Goal: Task Accomplishment & Management: Complete application form

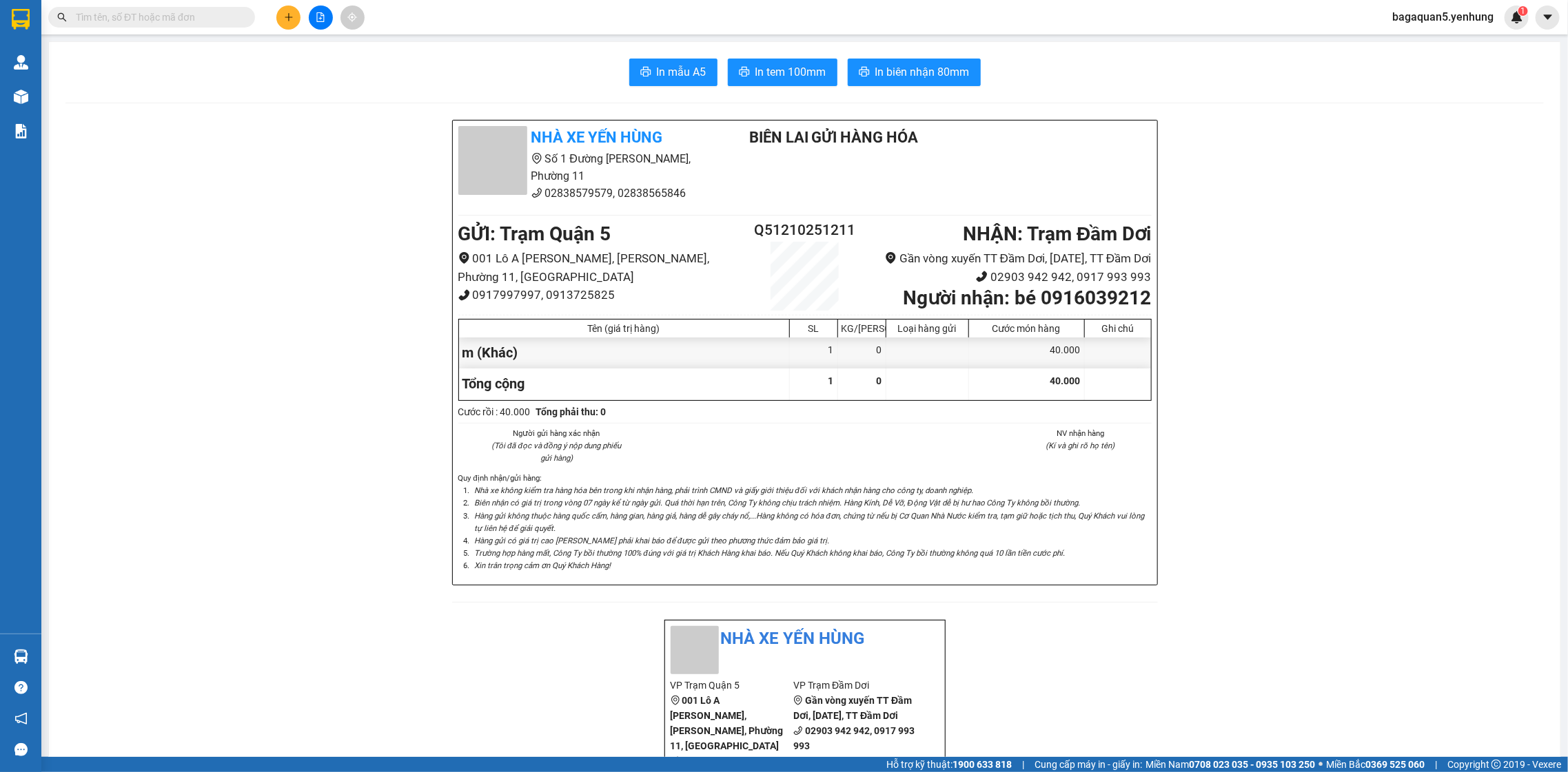
scroll to position [79, 0]
click at [289, 24] on button at bounding box center [288, 17] width 24 height 24
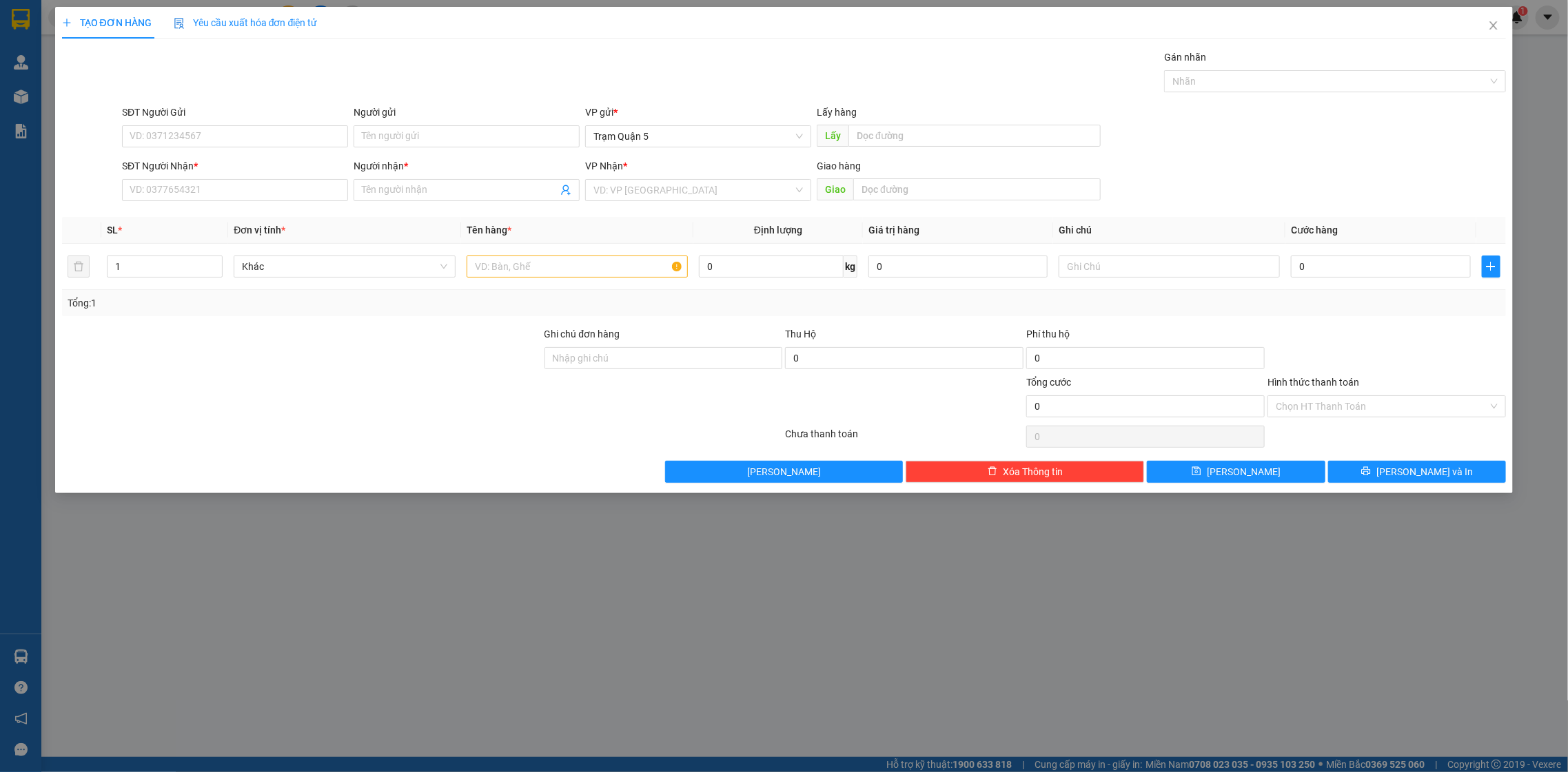
click at [241, 202] on div "SĐT Người Nhận * VD: 0377654321" at bounding box center [235, 182] width 226 height 48
click at [268, 201] on input "SĐT Người Nhận *" at bounding box center [235, 190] width 226 height 22
type input "0945483335"
drag, startPoint x: 374, startPoint y: 211, endPoint x: 375, endPoint y: 203, distance: 8.1
click at [374, 207] on div "Transit Pickup Surcharge Ids Transit Deliver Surcharge Ids Transit Deliver Surc…" at bounding box center [784, 266] width 1445 height 434
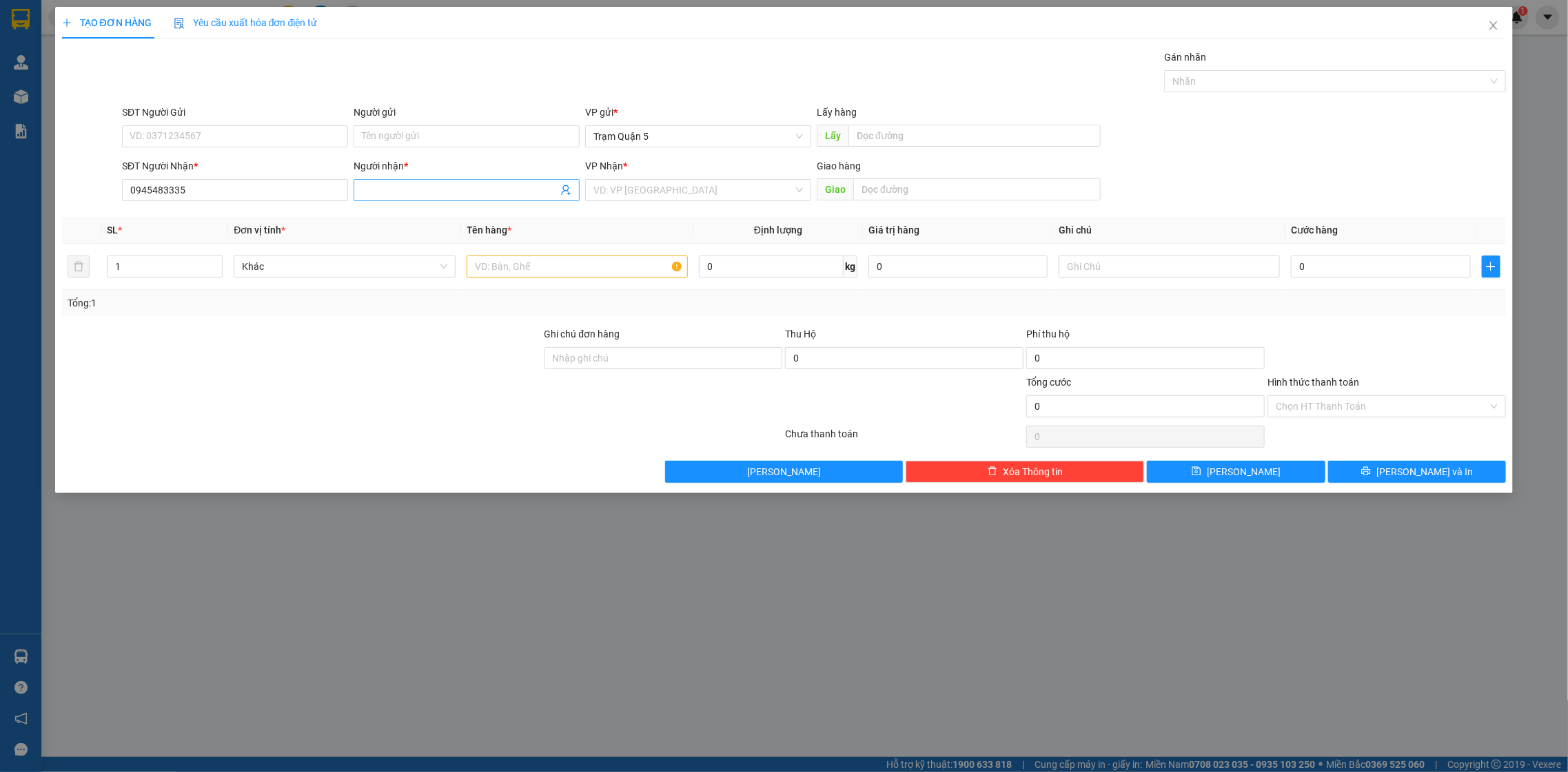
drag, startPoint x: 375, startPoint y: 203, endPoint x: 375, endPoint y: 194, distance: 9.0
click at [375, 200] on div "Người nhận * Tên người nhận" at bounding box center [466, 182] width 226 height 48
click at [379, 177] on div "Người nhận *" at bounding box center [466, 169] width 226 height 21
drag, startPoint x: 384, startPoint y: 194, endPoint x: 404, endPoint y: 195, distance: 20.0
click at [384, 195] on input "Người nhận *" at bounding box center [459, 190] width 195 height 15
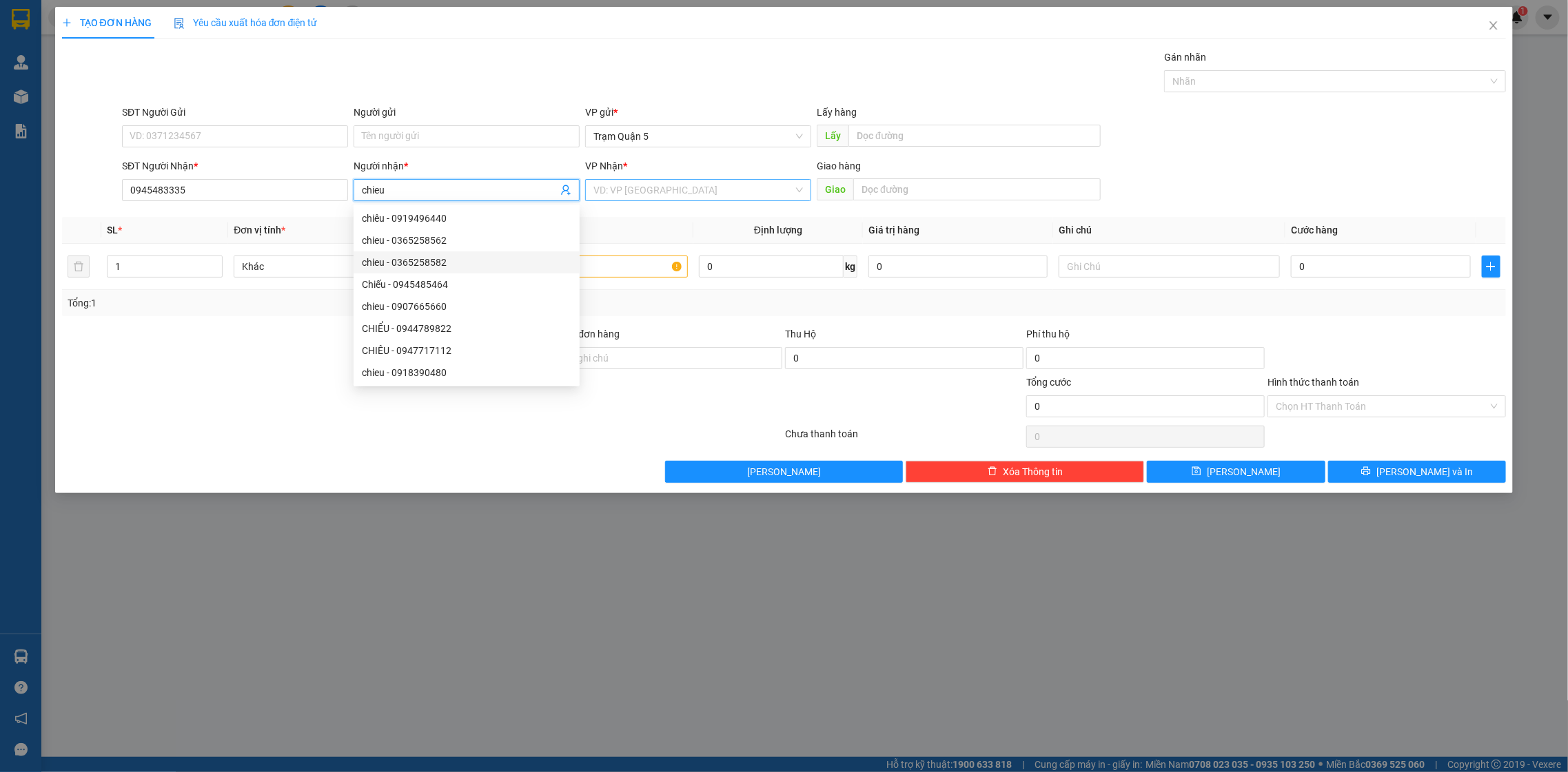
type input "chieu"
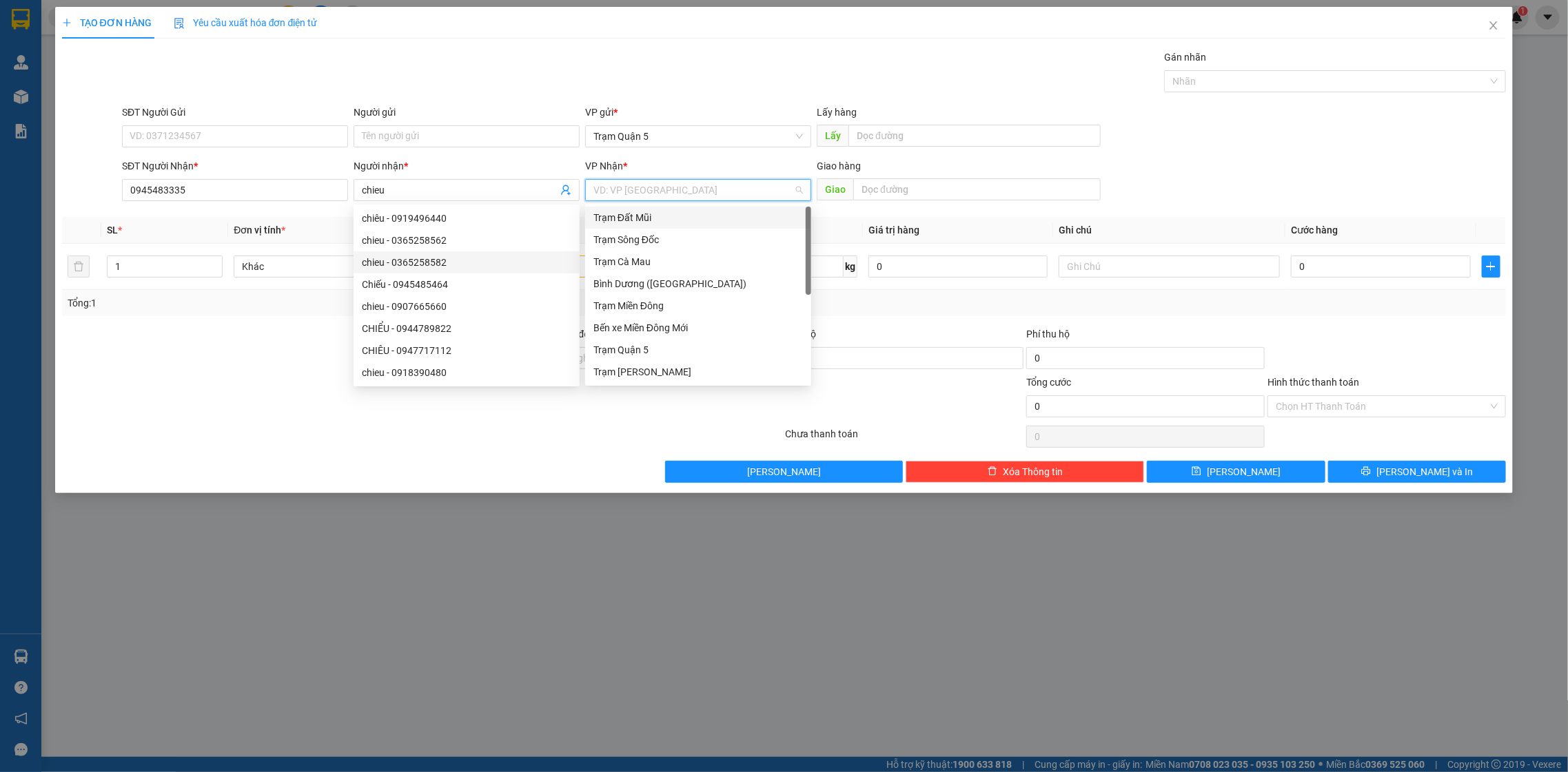
click at [680, 191] on input "search" at bounding box center [693, 190] width 200 height 21
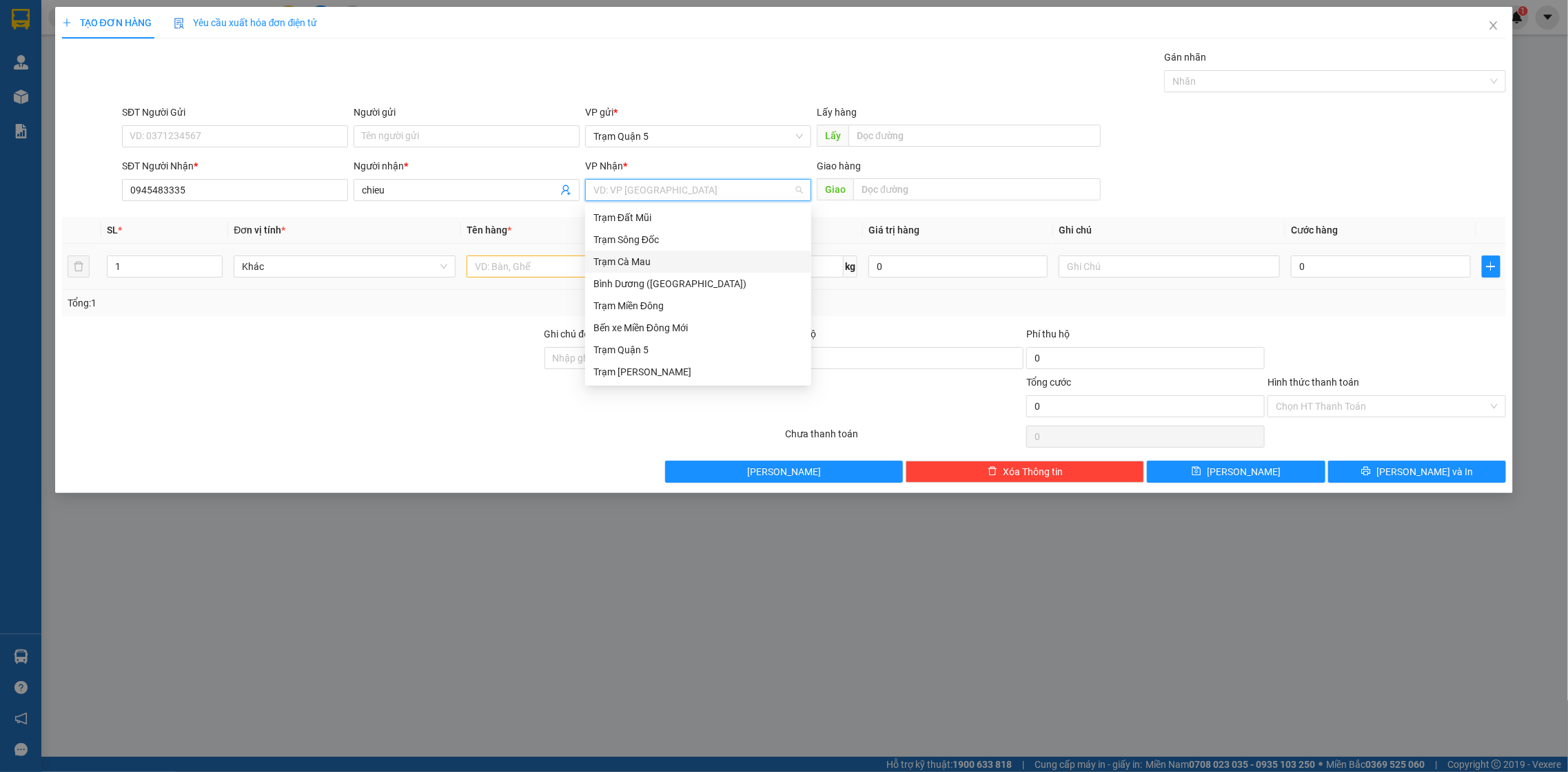
click at [662, 264] on div "Trạm Cà Mau" at bounding box center [698, 261] width 209 height 15
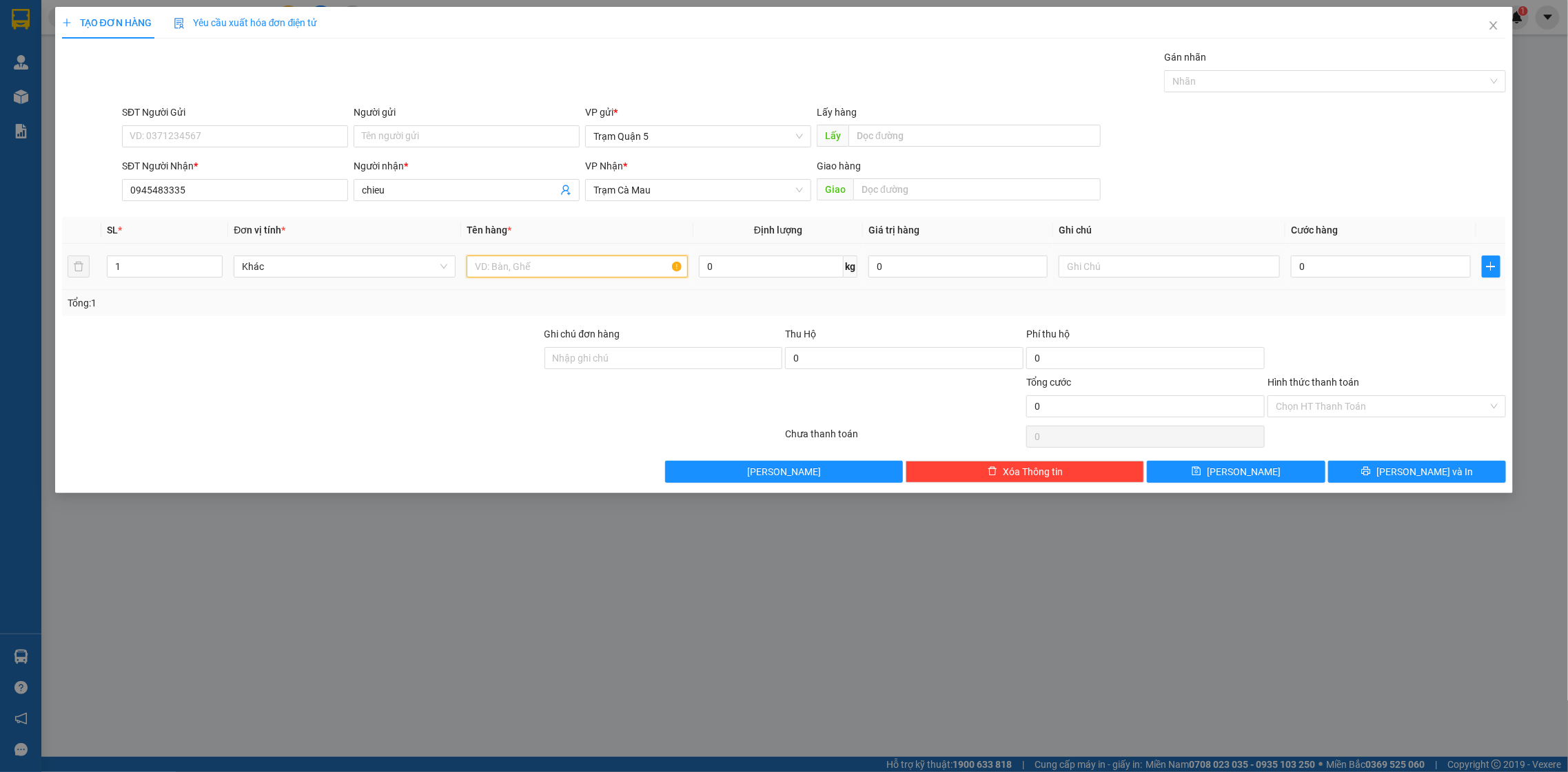
click at [596, 264] on input "text" at bounding box center [577, 266] width 222 height 22
type input "th"
click at [1416, 399] on input "Hình thức thanh toán" at bounding box center [1382, 406] width 212 height 21
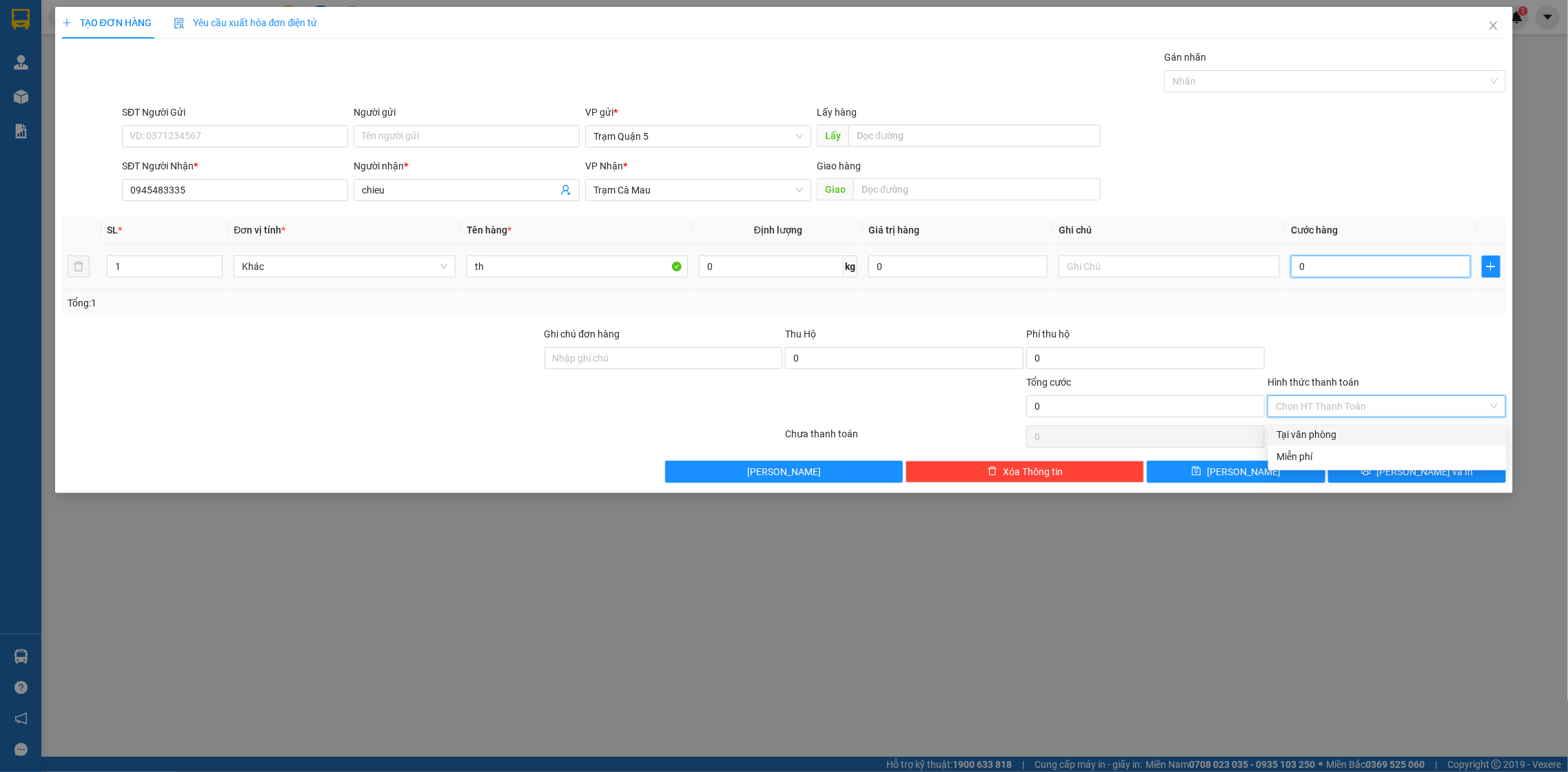
click at [1346, 262] on input "0" at bounding box center [1380, 266] width 179 height 22
click at [1353, 269] on input "0" at bounding box center [1380, 266] width 179 height 22
click at [1362, 273] on input "0" at bounding box center [1380, 266] width 179 height 22
type input "05"
type input "5"
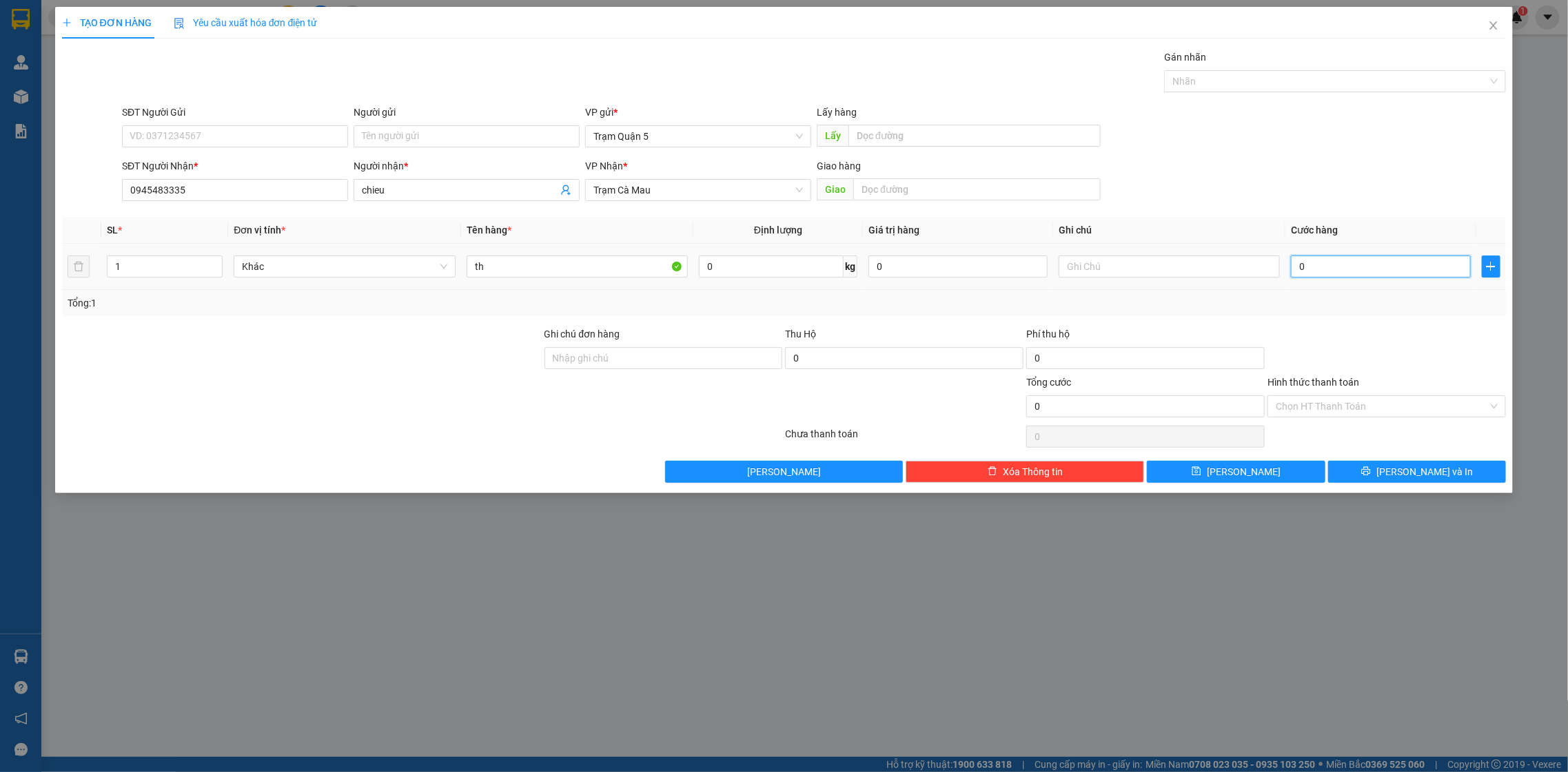
type input "5"
type input "050"
type input "50"
type input "50.000"
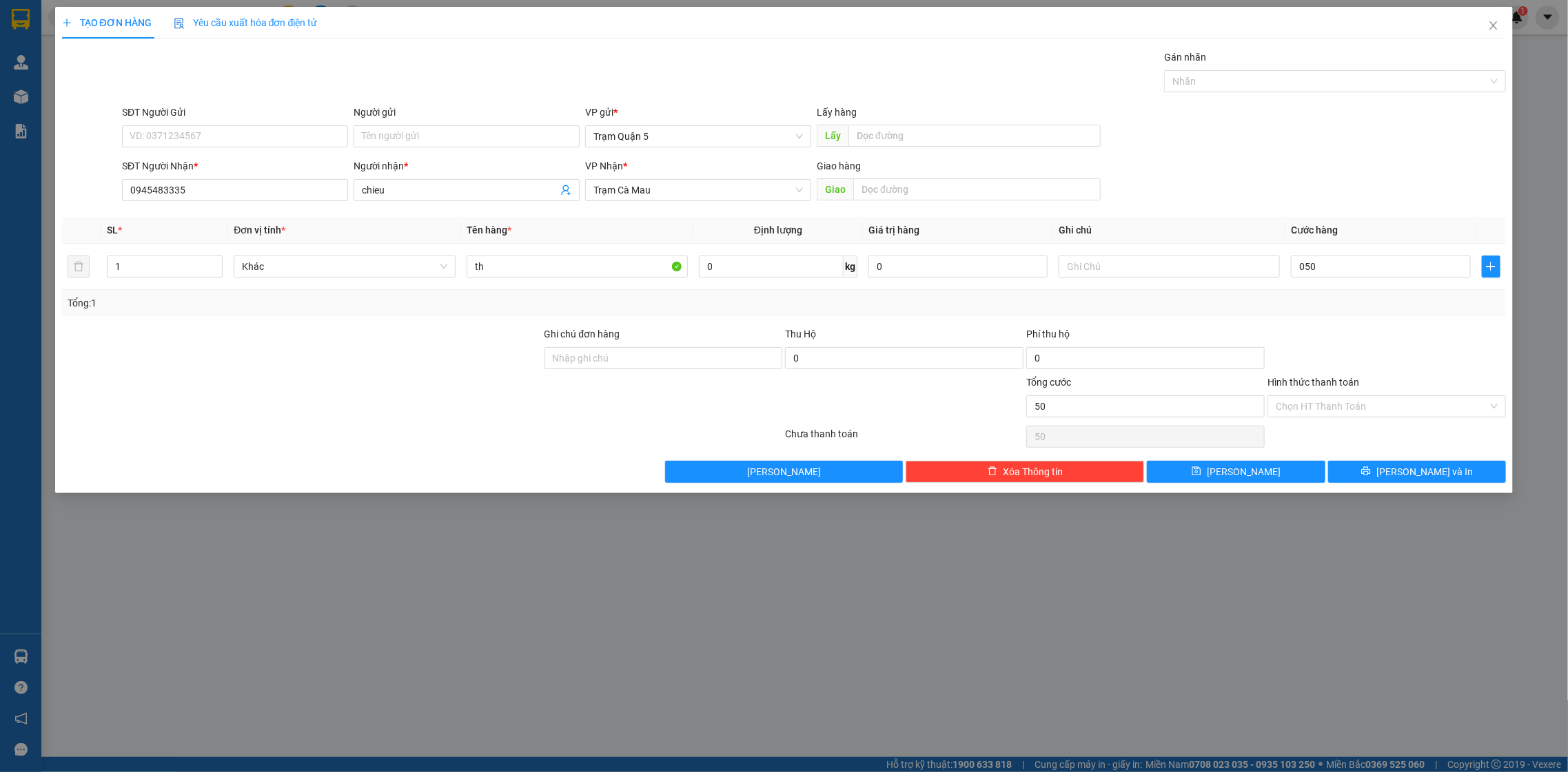
type input "50.000"
click at [1353, 321] on div "Transit Pickup Surcharge Ids Transit Deliver Surcharge Ids Transit Deliver Surc…" at bounding box center [784, 266] width 1445 height 434
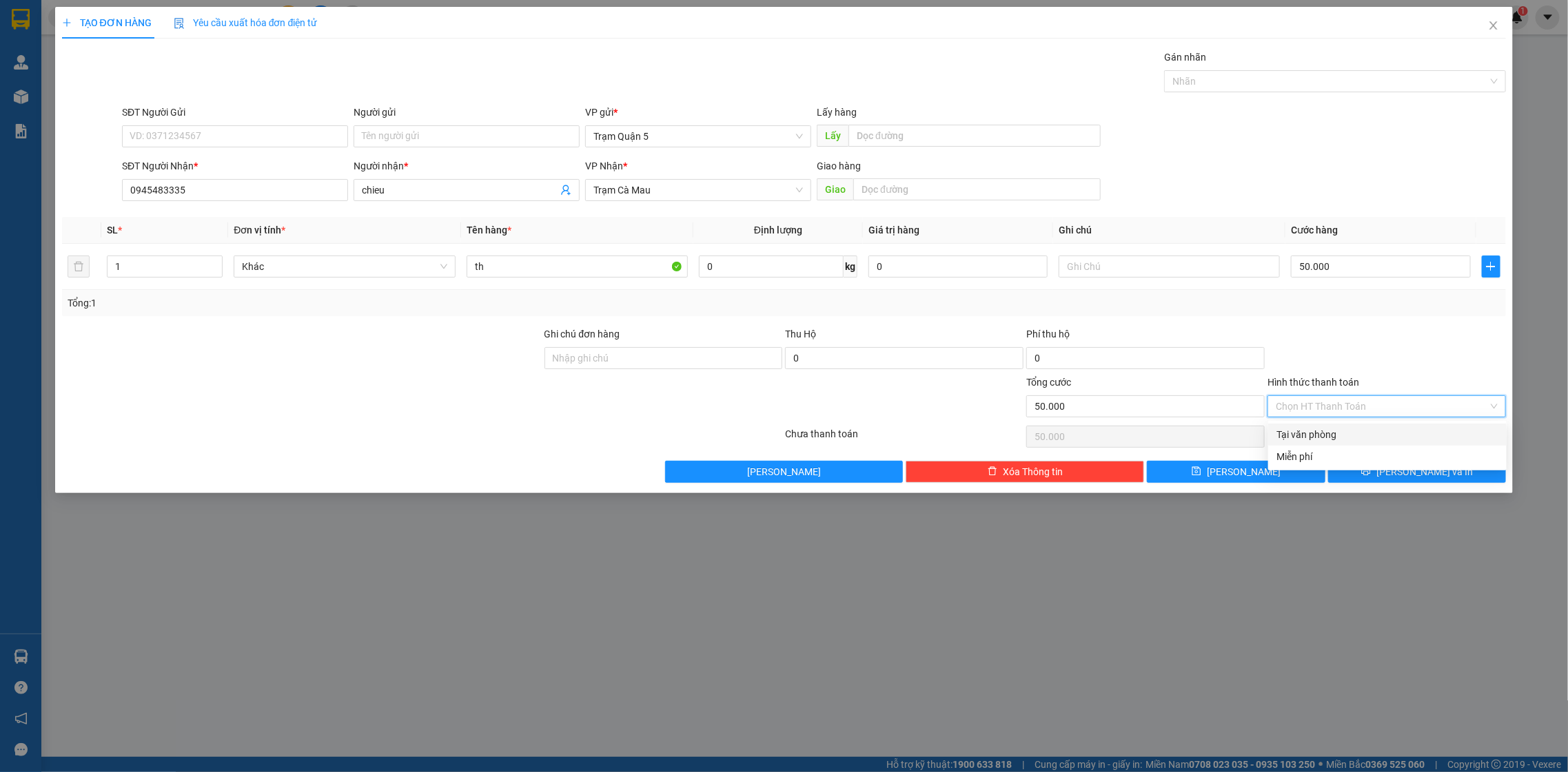
click at [1408, 413] on input "Hình thức thanh toán" at bounding box center [1382, 406] width 212 height 21
click at [1408, 407] on input "Hình thức thanh toán" at bounding box center [1382, 406] width 212 height 21
drag, startPoint x: 1398, startPoint y: 419, endPoint x: 1401, endPoint y: 426, distance: 7.6
click at [1398, 425] on div "Transit Pickup Surcharge Ids Transit Deliver Surcharge Ids Transit Deliver Surc…" at bounding box center [784, 266] width 1445 height 434
click at [1364, 406] on input "Hình thức thanh toán" at bounding box center [1382, 406] width 212 height 21
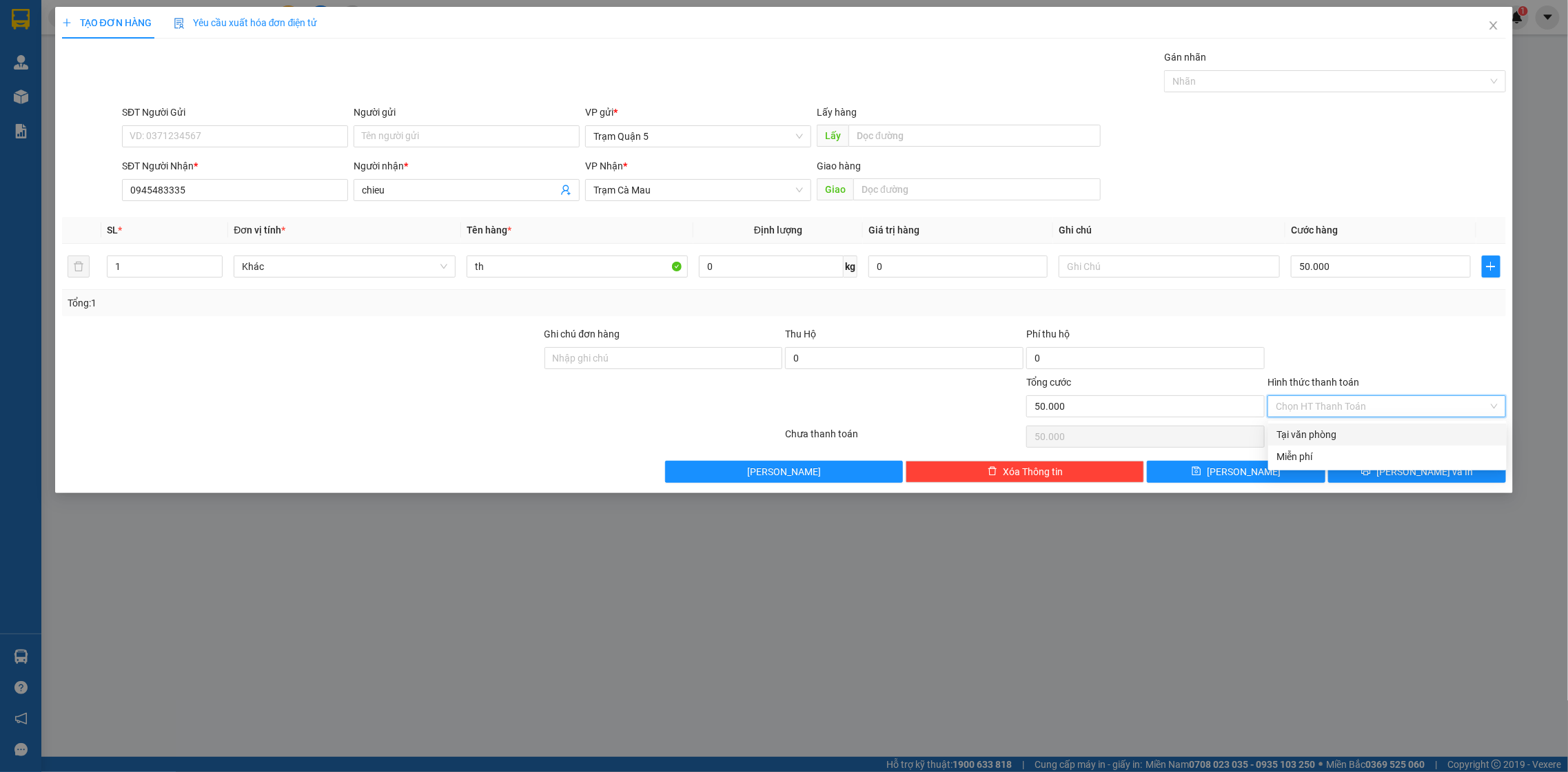
click at [1339, 429] on div "Tại văn phòng" at bounding box center [1387, 434] width 222 height 15
type input "0"
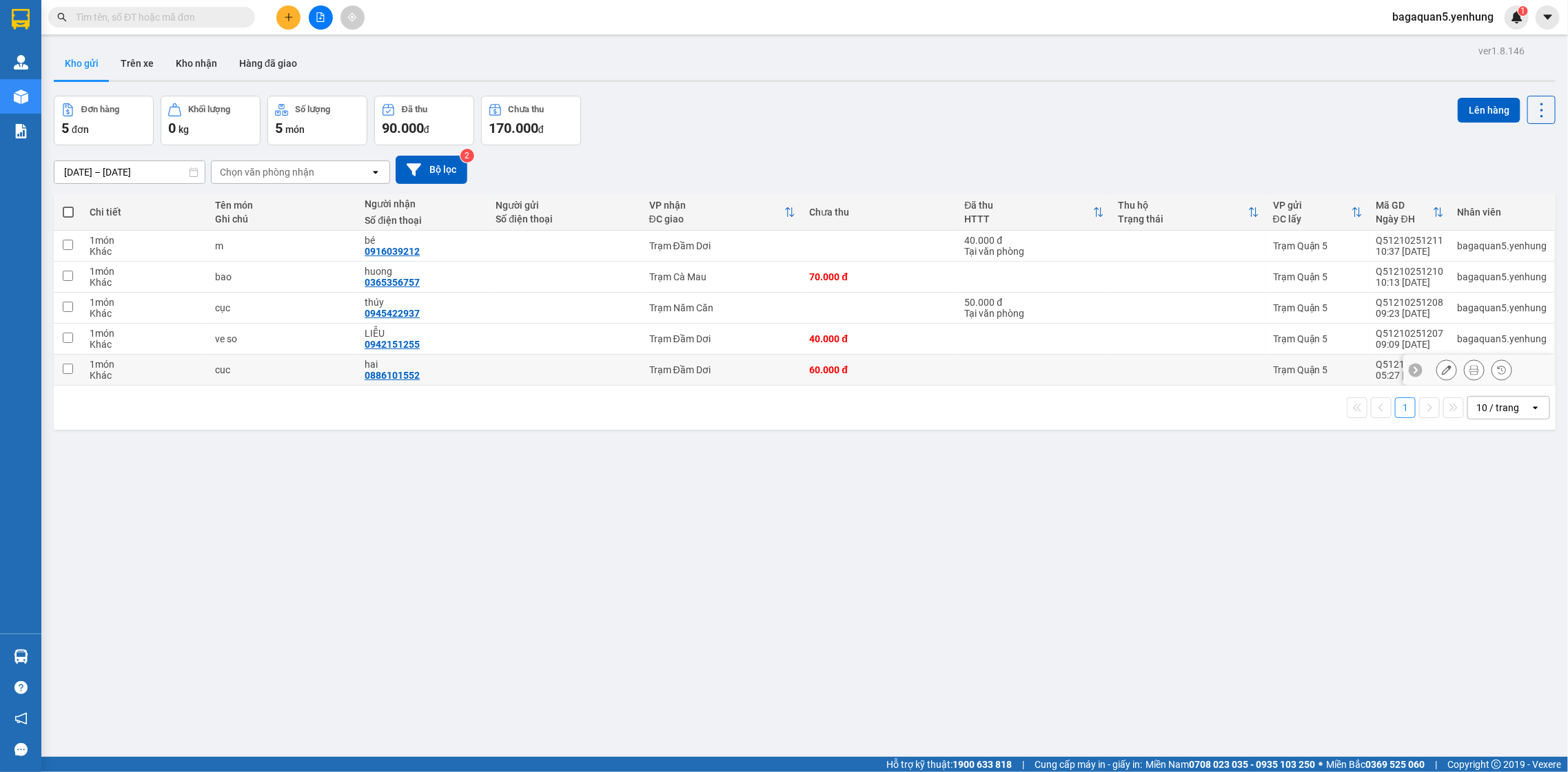
click at [744, 385] on td "Trạm Đầm Dơi" at bounding box center [723, 370] width 160 height 31
checkbox input "true"
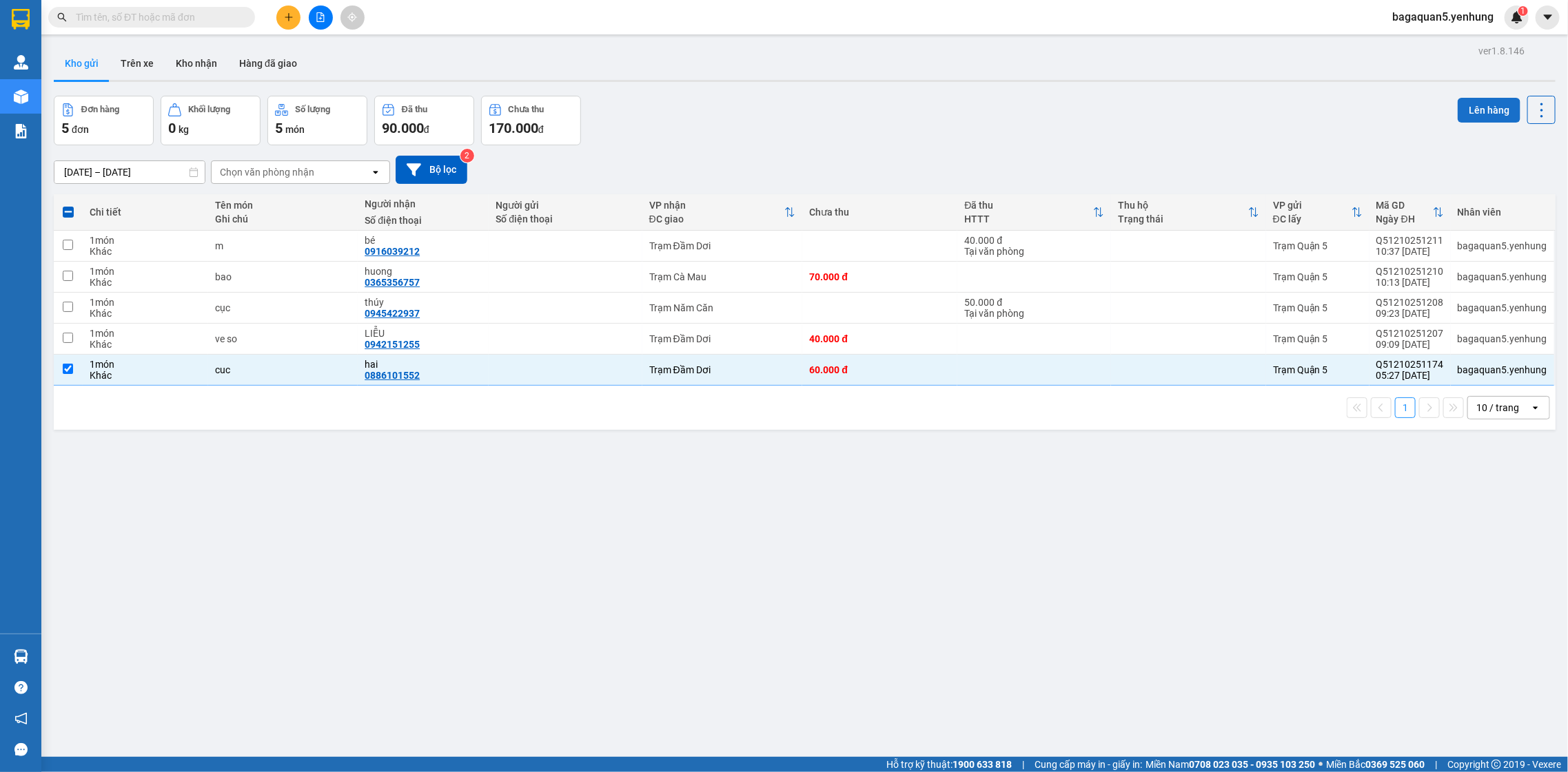
click at [1470, 121] on button "Lên hàng" at bounding box center [1489, 110] width 62 height 24
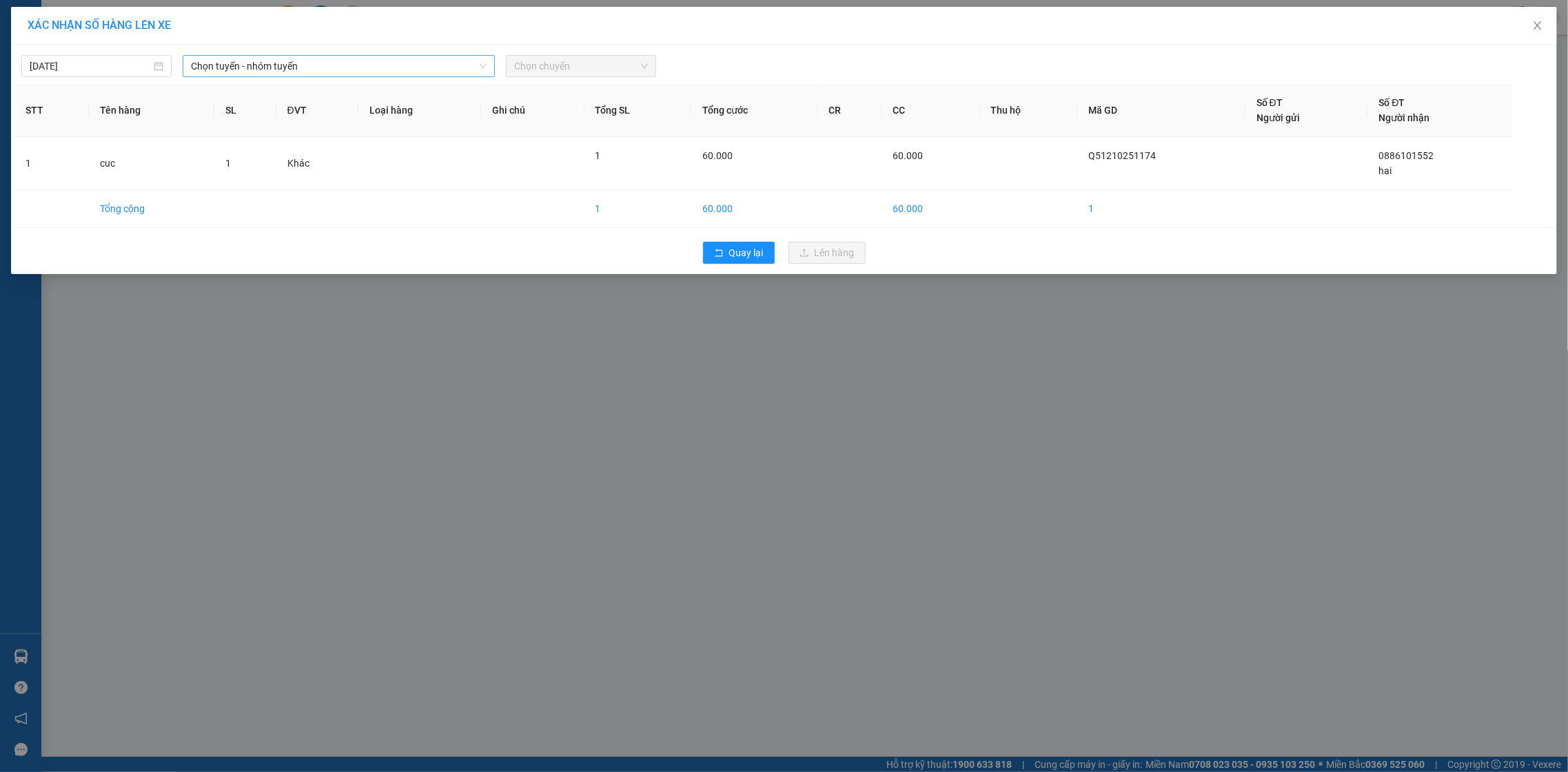
click at [207, 56] on div "12/10/2025 Chọn tuyến - nhóm tuyến Chọn chuyến" at bounding box center [784, 62] width 1539 height 29
click at [219, 69] on span "Chọn tuyến - nhóm tuyến" at bounding box center [339, 66] width 296 height 21
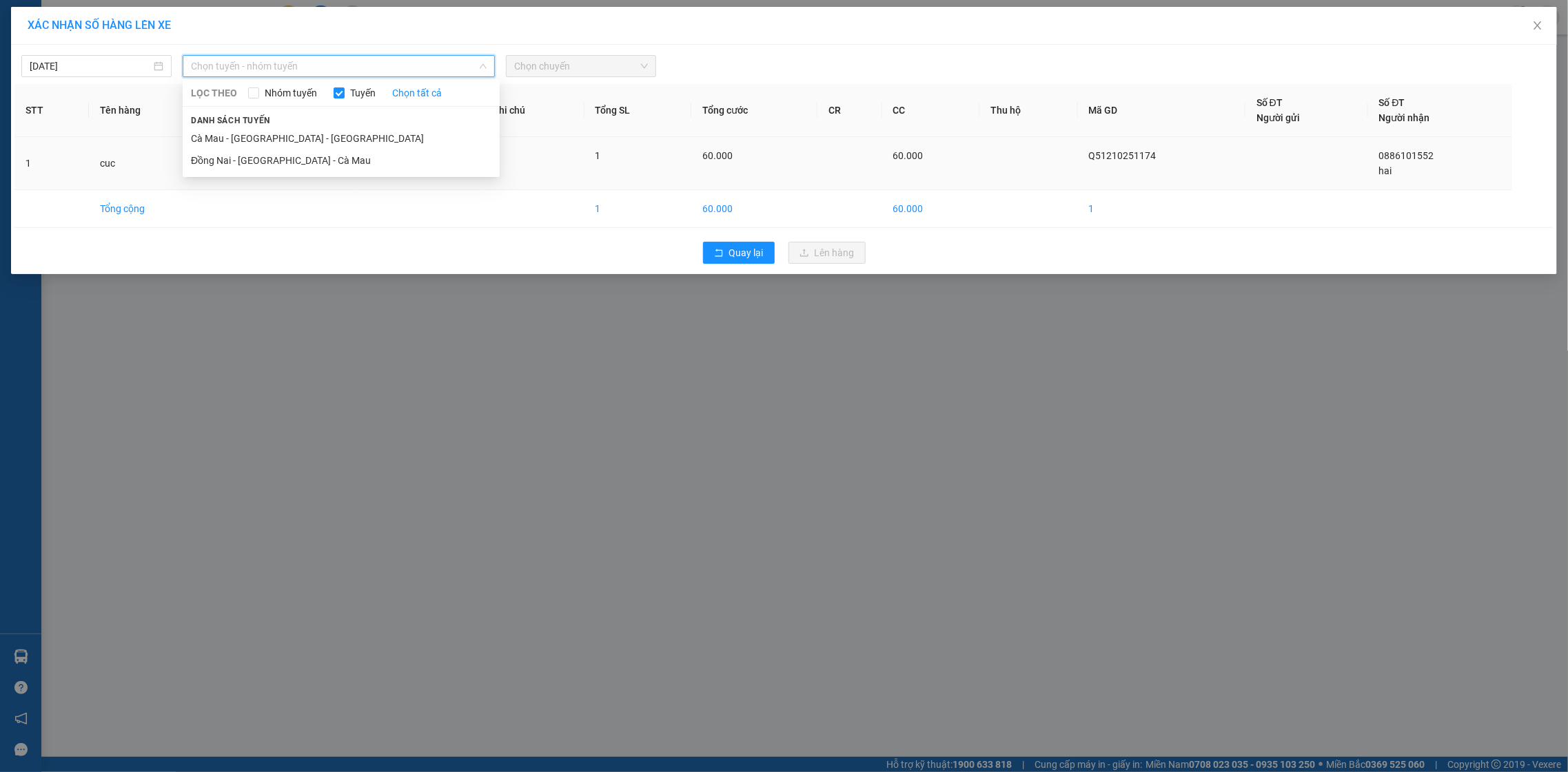
click at [253, 151] on li "Đồng Nai - Sài Gòn - Cà Mau" at bounding box center [341, 160] width 317 height 22
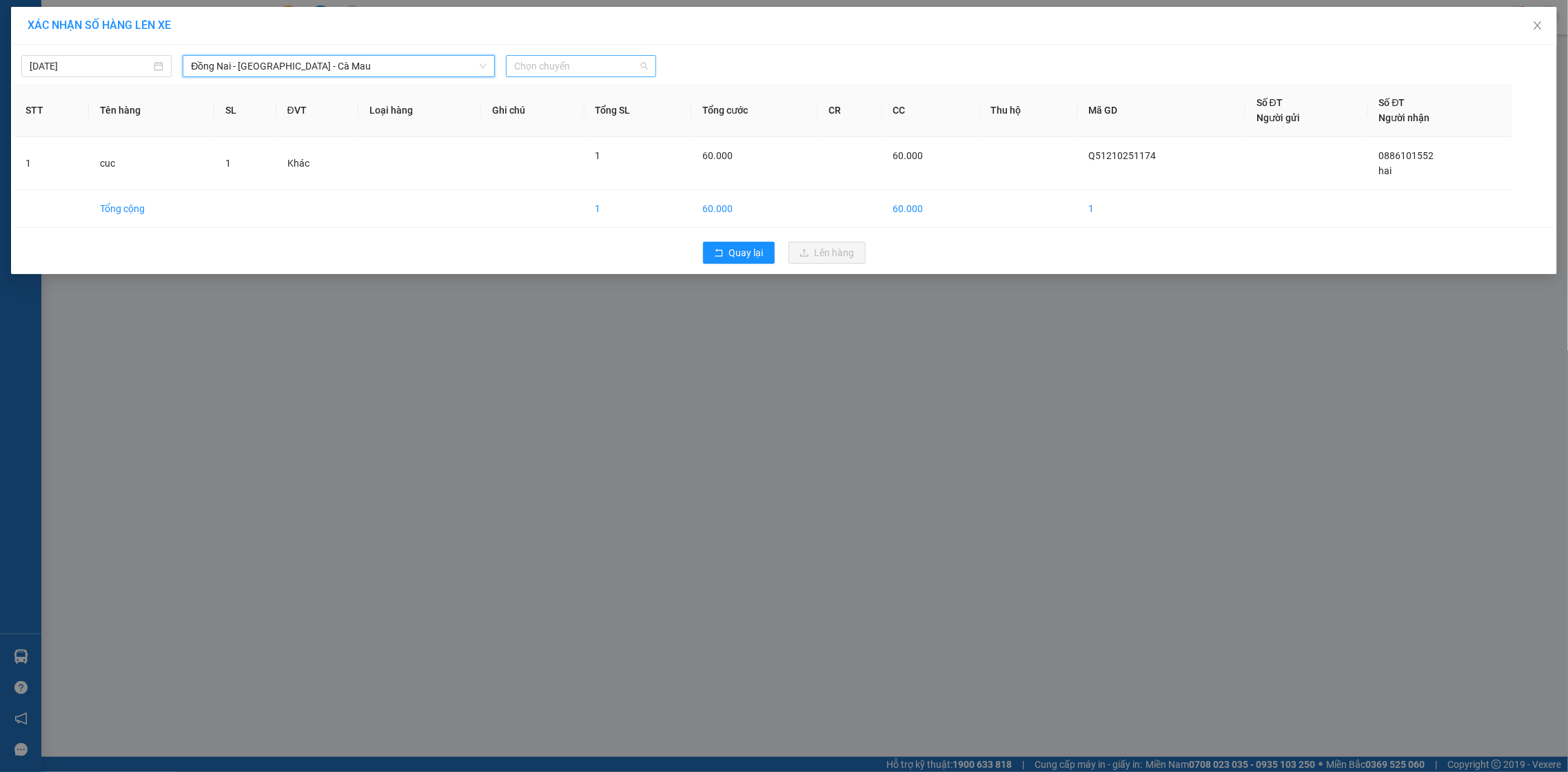
click at [587, 63] on span "Chọn chuyến" at bounding box center [581, 66] width 134 height 21
click at [578, 148] on div "16:00 - 50E-092.03" at bounding box center [567, 160] width 124 height 22
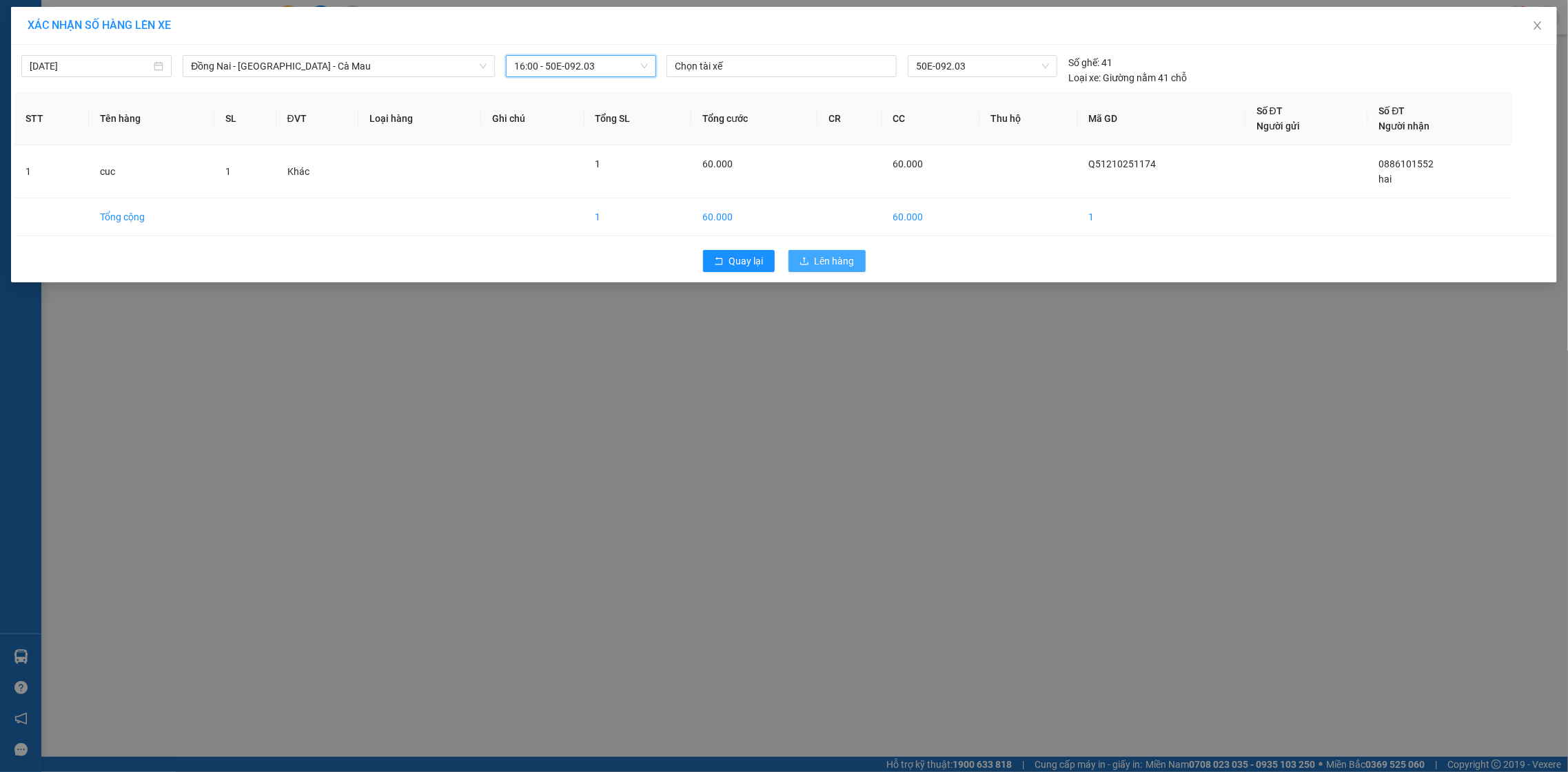
click at [795, 264] on button "Lên hàng" at bounding box center [827, 261] width 77 height 22
click at [794, 261] on button "Lên hàng" at bounding box center [827, 261] width 77 height 22
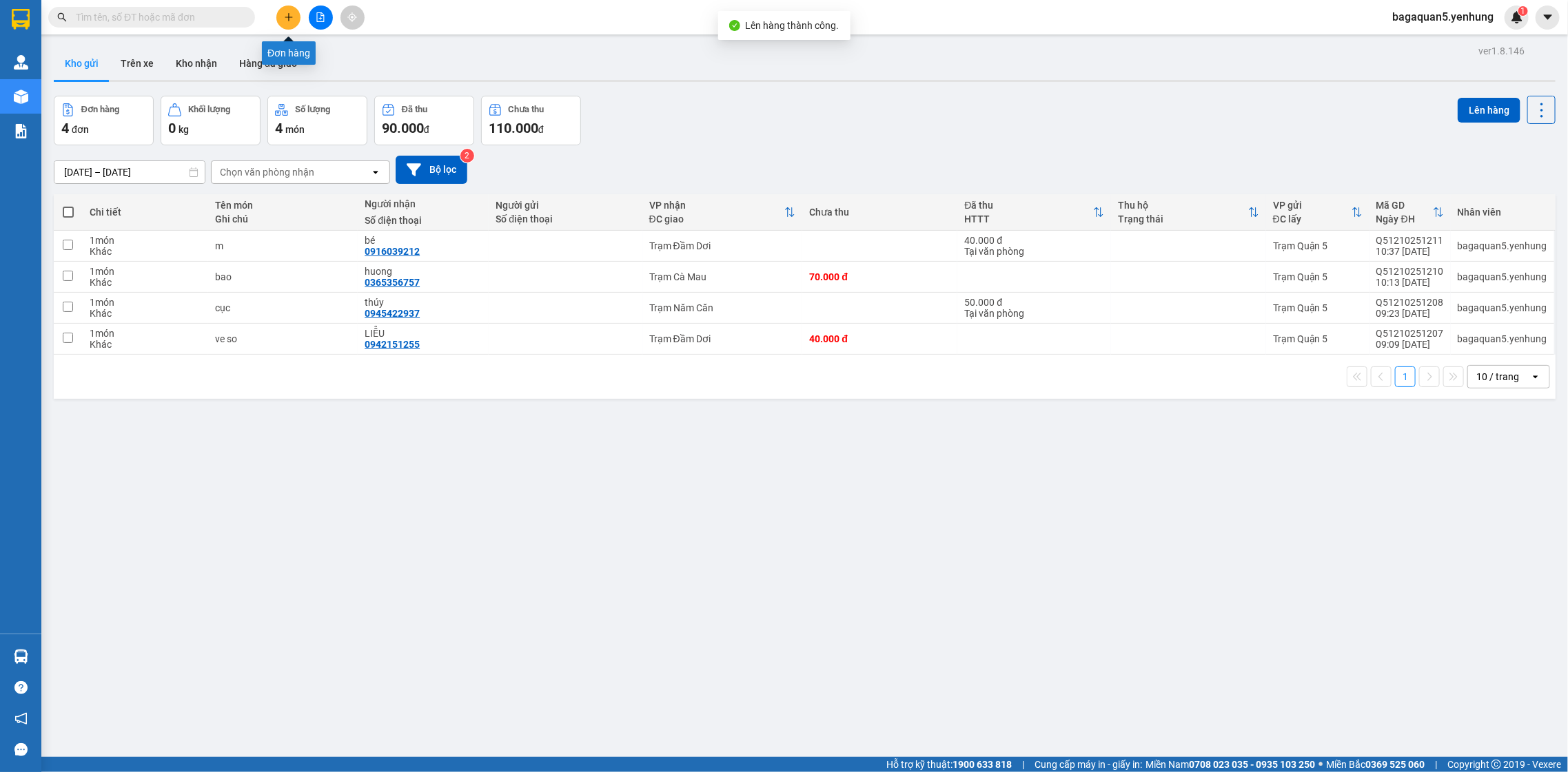
click at [288, 22] on icon "plus" at bounding box center [288, 17] width 10 height 10
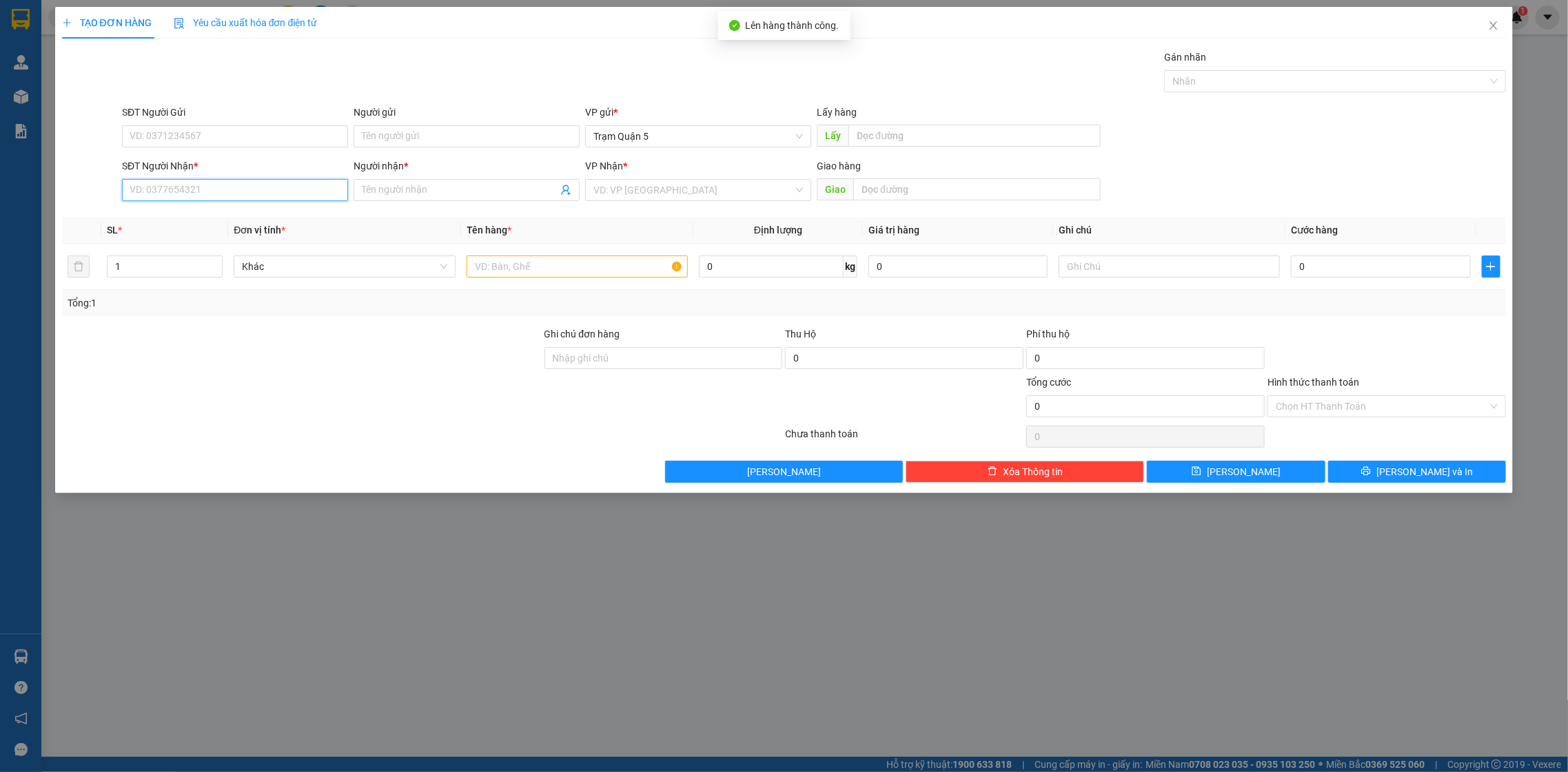
click at [190, 183] on input "SĐT Người Nhận *" at bounding box center [235, 190] width 226 height 22
type input "0945483335"
click at [411, 186] on input "Người nhận *" at bounding box center [459, 190] width 195 height 15
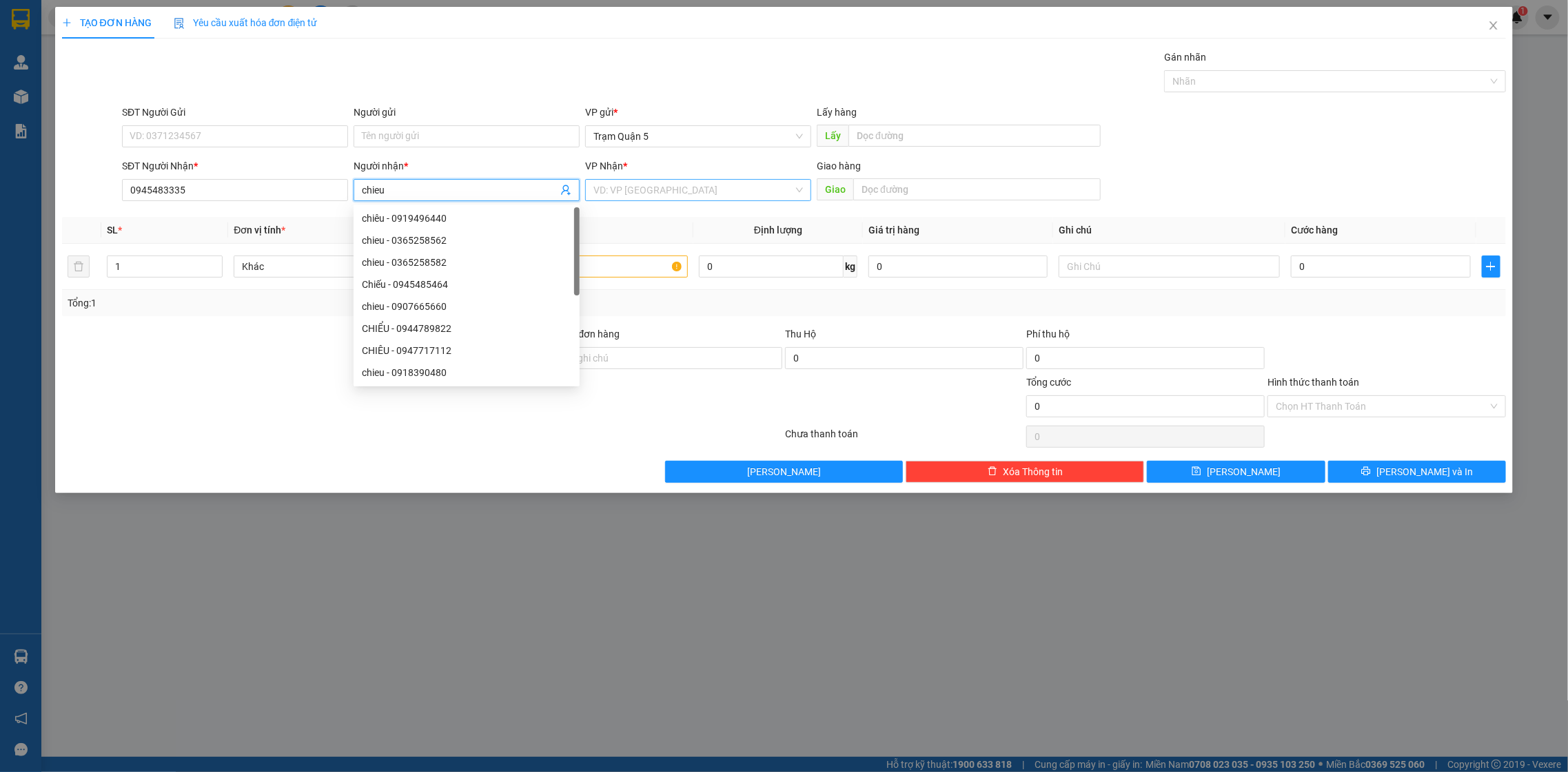
type input "chieu"
click at [696, 195] on input "search" at bounding box center [693, 190] width 200 height 21
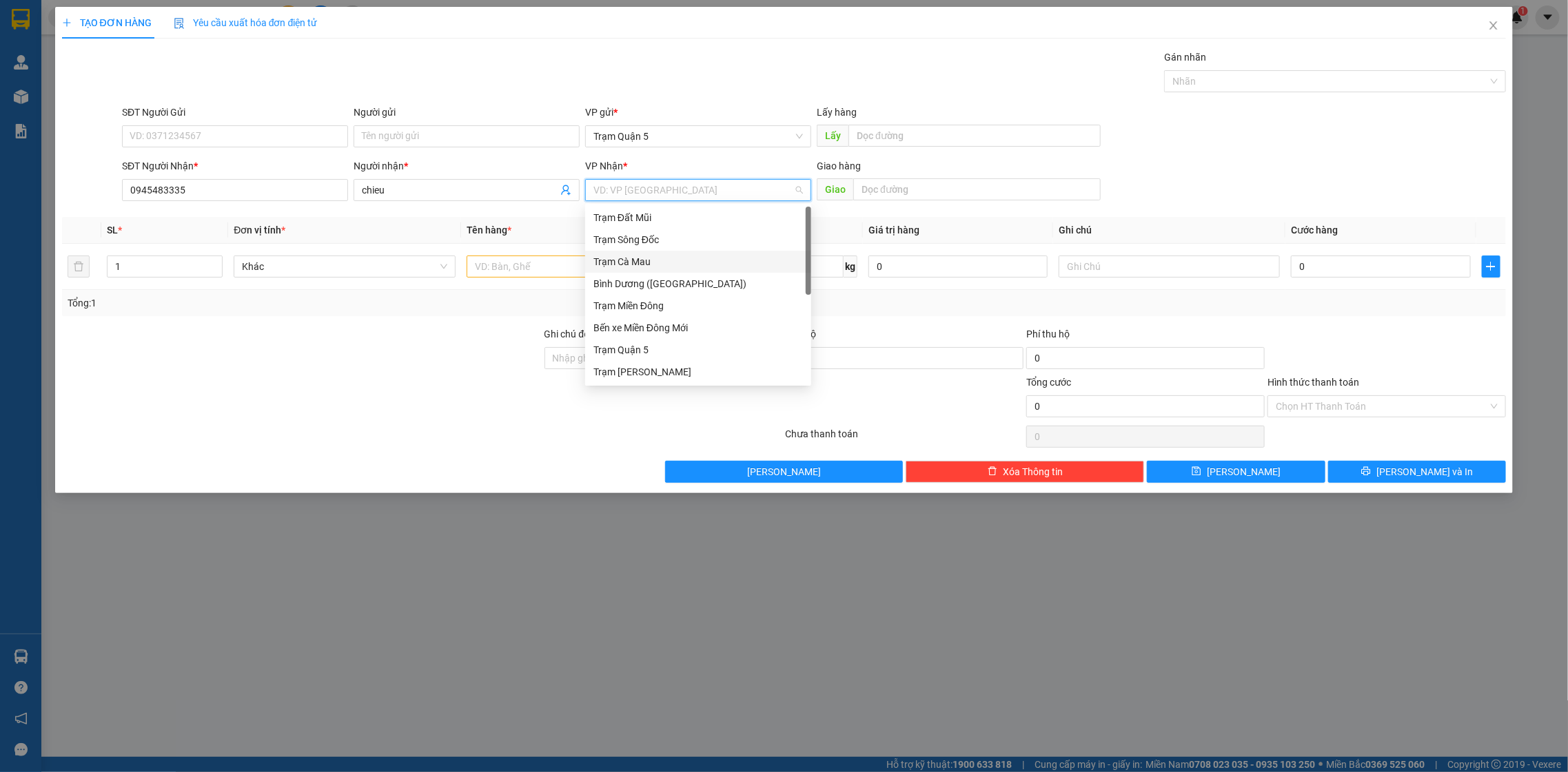
click at [681, 266] on div "Trạm Cà Mau" at bounding box center [698, 261] width 209 height 15
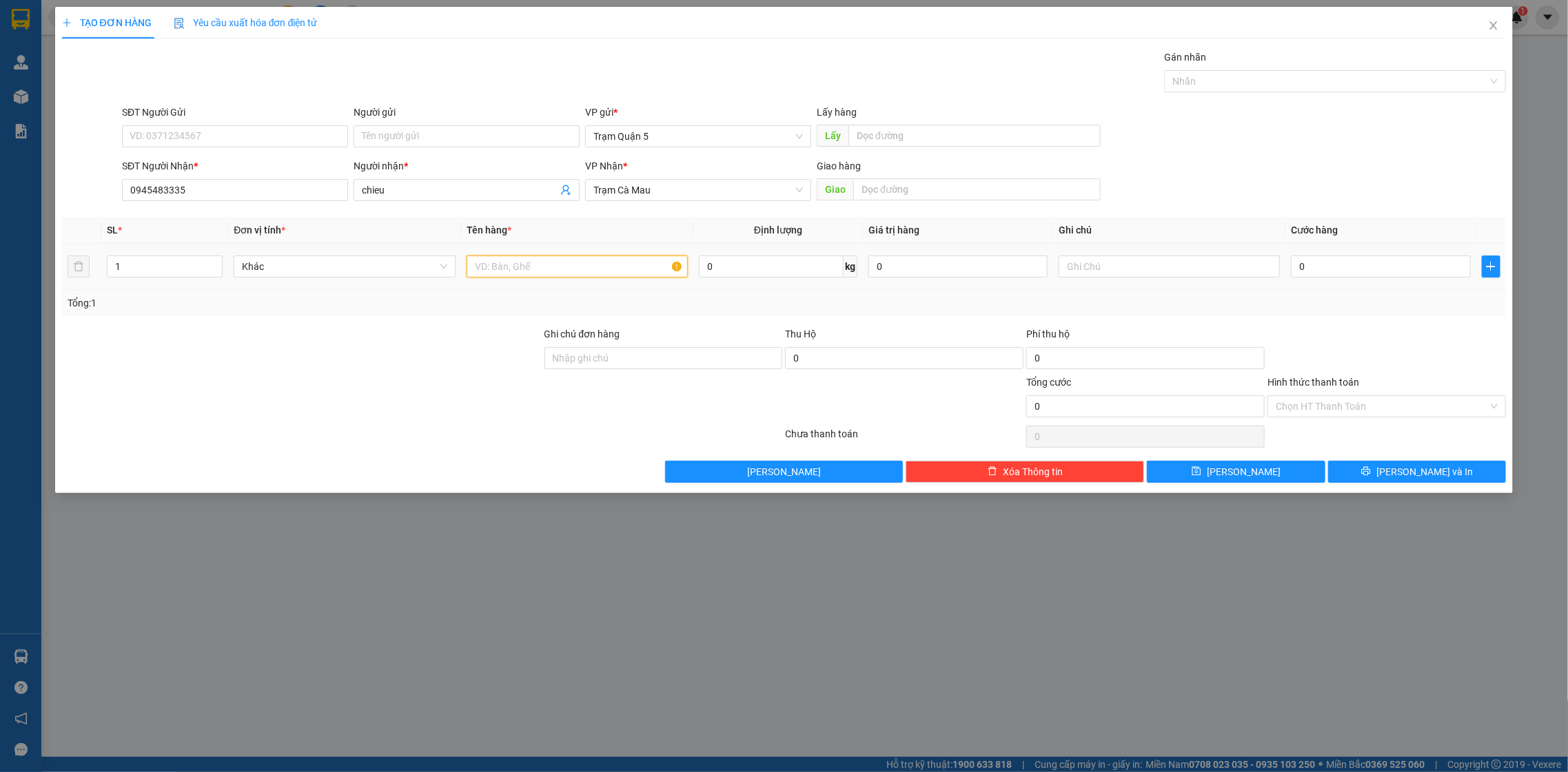
click at [516, 261] on input "text" at bounding box center [577, 266] width 222 height 22
type input "mon"
drag, startPoint x: 1385, startPoint y: 258, endPoint x: 1292, endPoint y: 272, distance: 94.0
click at [1384, 258] on input "0" at bounding box center [1380, 266] width 179 height 22
type input "5"
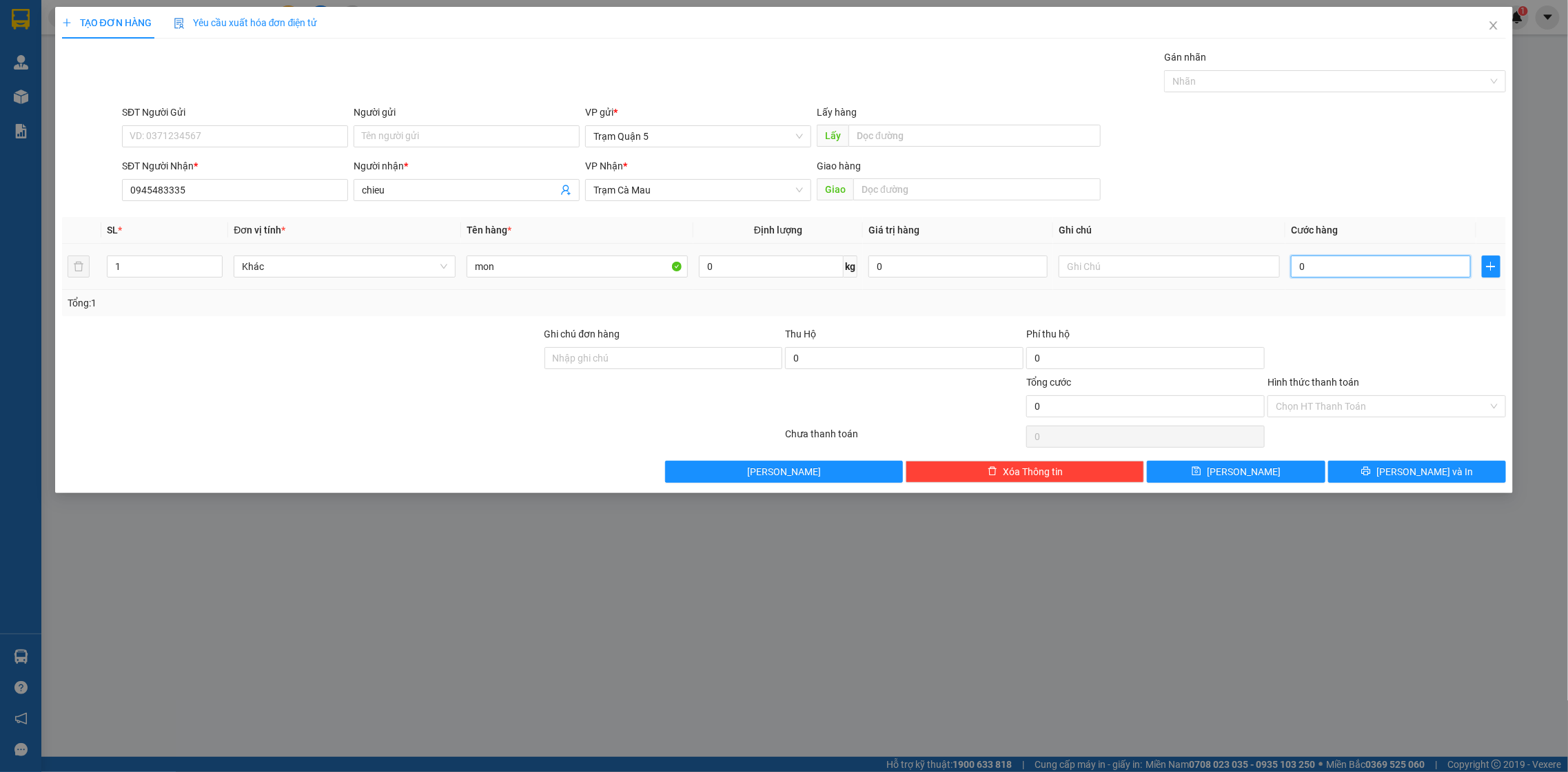
type input "5"
type input "50"
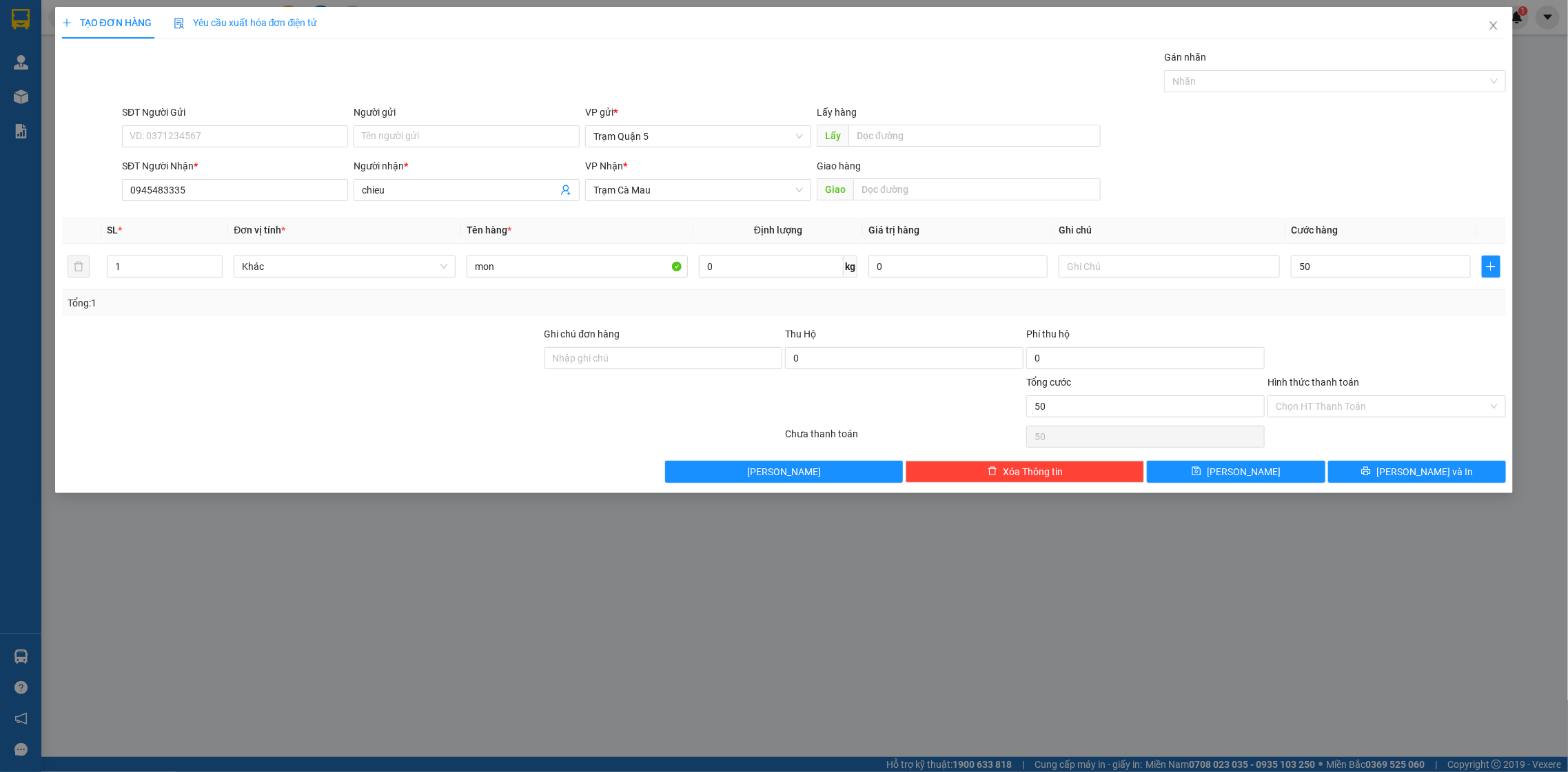
type input "50.000"
drag, startPoint x: 1565, startPoint y: 327, endPoint x: 1550, endPoint y: 351, distance: 28.3
click at [1560, 337] on div "TẠO ĐƠN HÀNG Yêu cầu xuất hóa đơn điện tử Transit Pickup Surcharge Ids Transit …" at bounding box center [784, 386] width 1568 height 772
drag, startPoint x: 1439, startPoint y: 393, endPoint x: 1437, endPoint y: 402, distance: 9.2
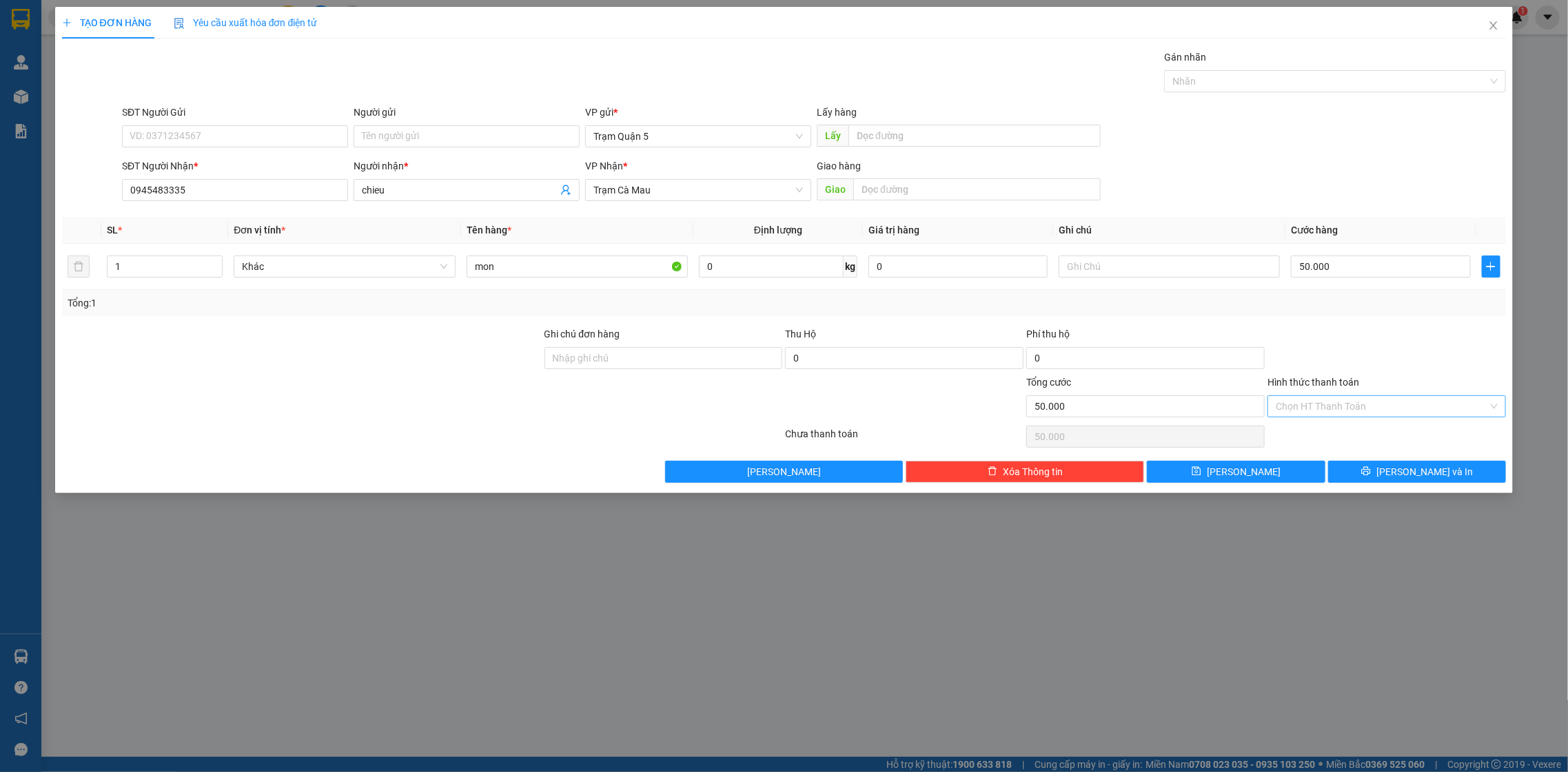
click at [1437, 402] on div "Hình thức thanh toán Chọn HT Thanh Toán" at bounding box center [1386, 399] width 238 height 48
click at [1437, 405] on input "Hình thức thanh toán" at bounding box center [1382, 406] width 212 height 21
click at [1408, 440] on div "Tại văn phòng" at bounding box center [1387, 434] width 222 height 15
type input "0"
drag, startPoint x: 1408, startPoint y: 454, endPoint x: 1408, endPoint y: 481, distance: 27.0
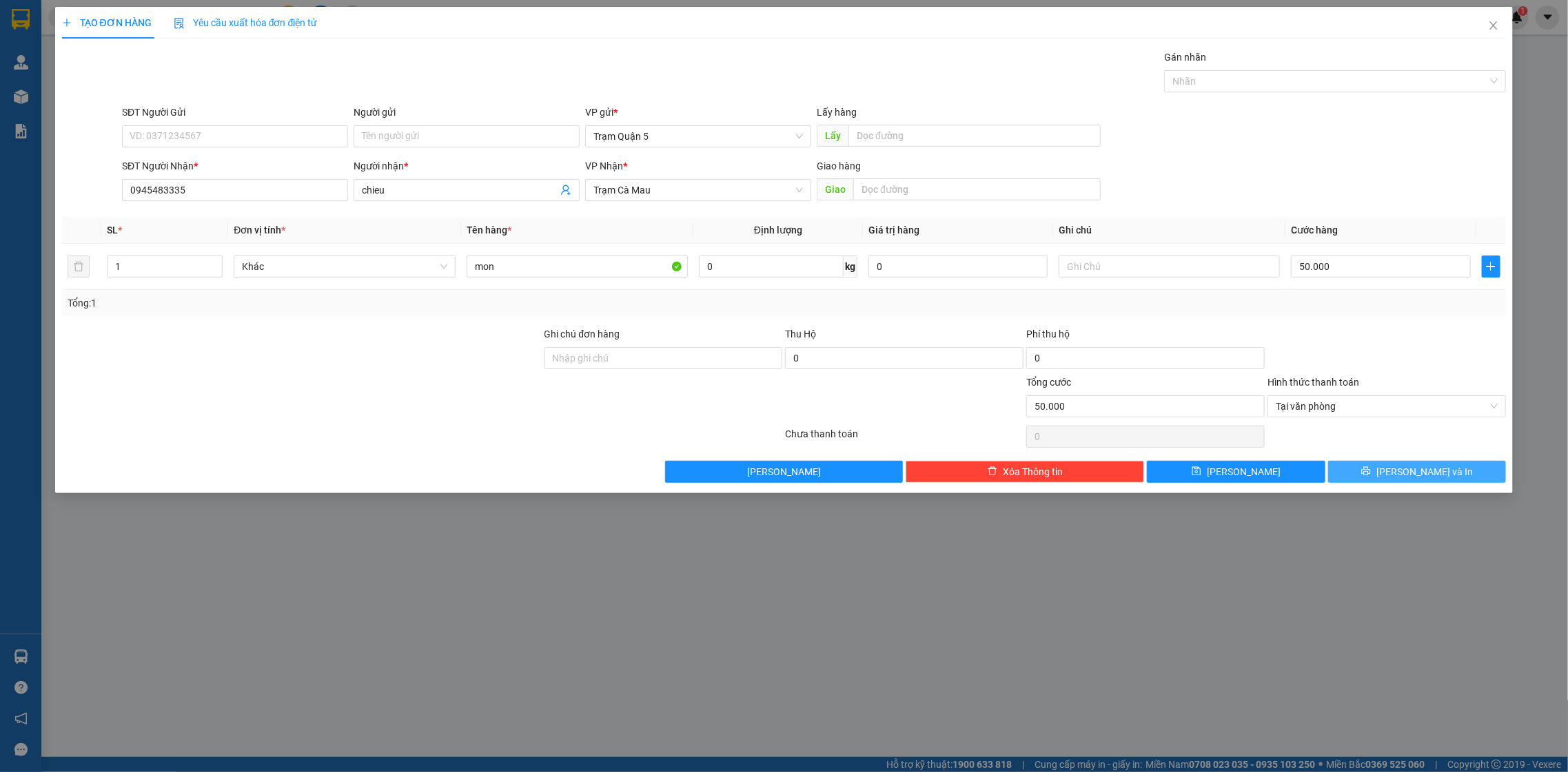
click at [1408, 475] on div "Transit Pickup Surcharge Ids Transit Deliver Surcharge Ids Transit Deliver Surc…" at bounding box center [784, 266] width 1445 height 434
click at [1409, 481] on button "[PERSON_NAME] và In" at bounding box center [1416, 472] width 178 height 22
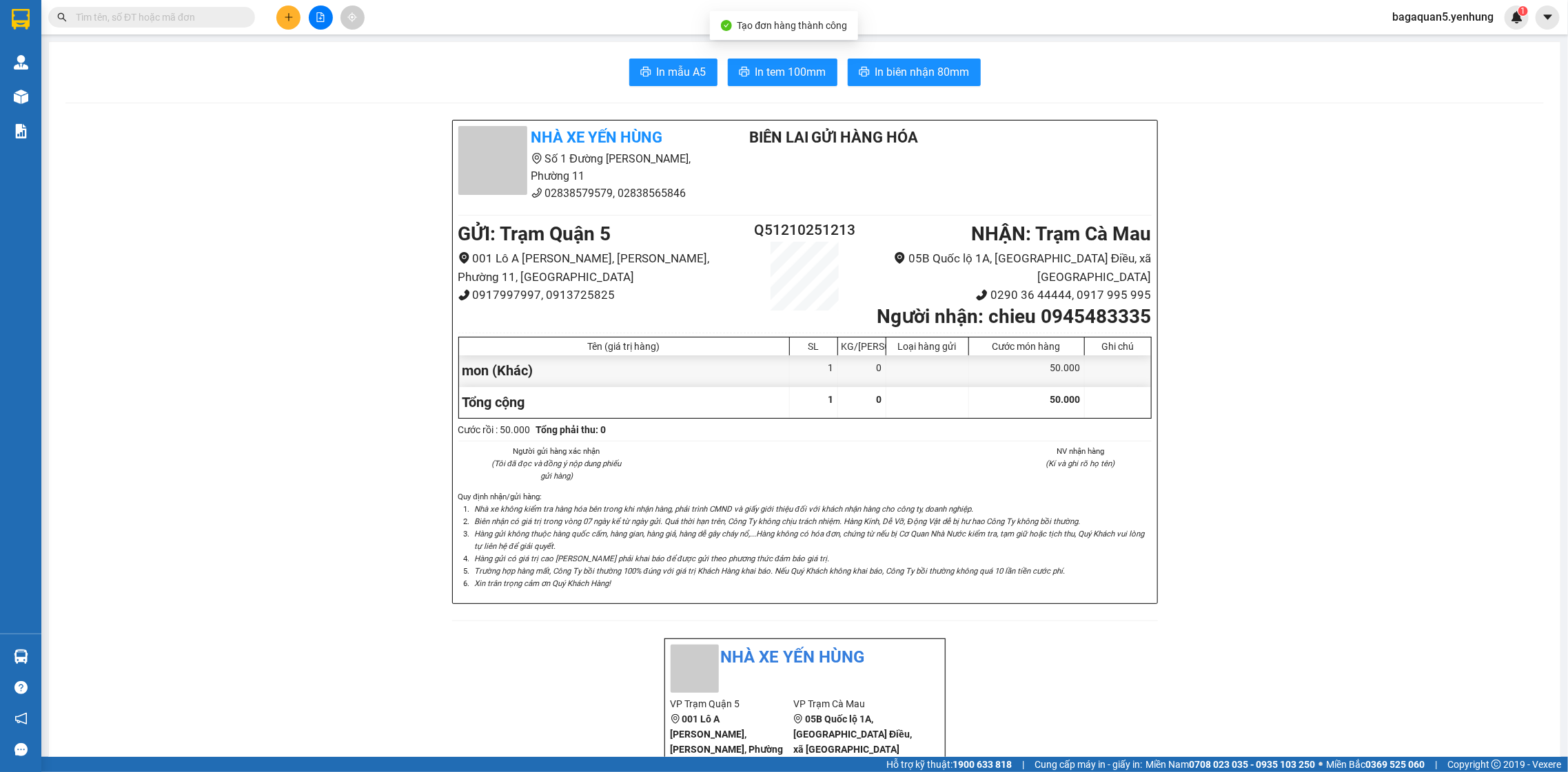
click at [741, 62] on button "In tem 100mm" at bounding box center [783, 72] width 110 height 27
